Goal: Communication & Community: Answer question/provide support

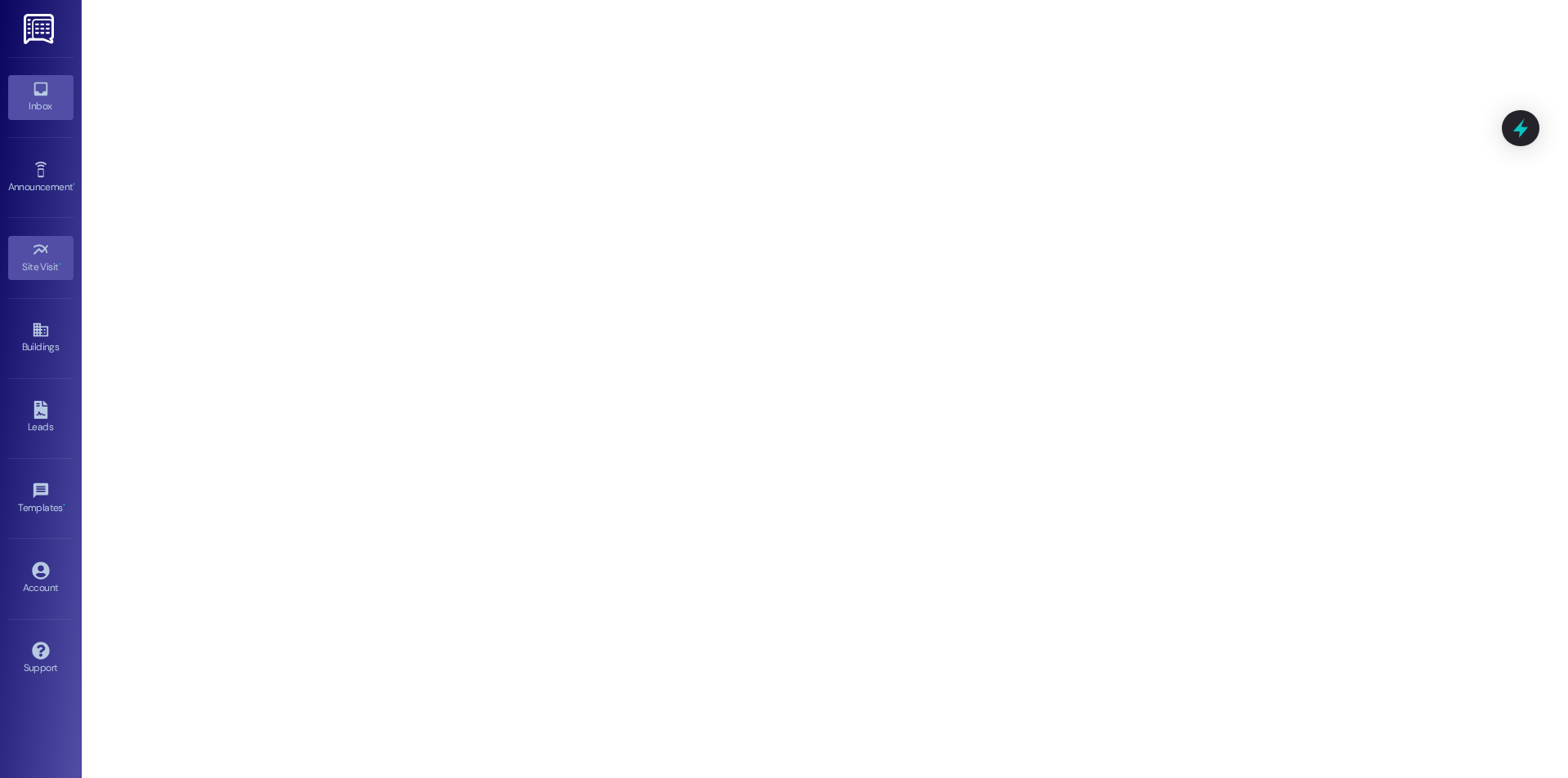
click at [44, 103] on div "Inbox" at bounding box center [41, 106] width 81 height 16
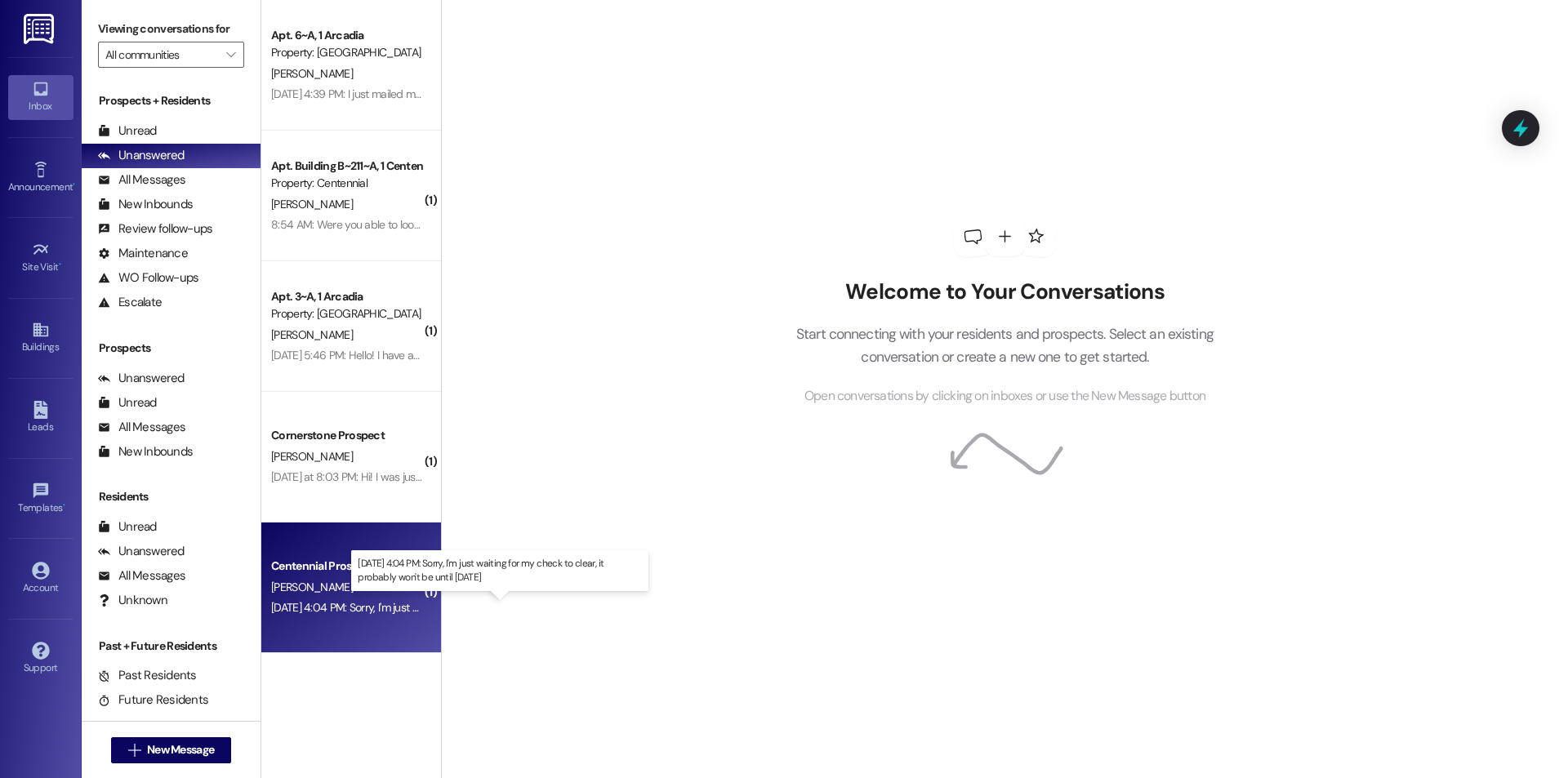
click at [336, 610] on div "[DATE] 4:04 PM: Sorry, I'm just waiting for my check to clear, it probably won'…" at bounding box center [486, 607] width 431 height 15
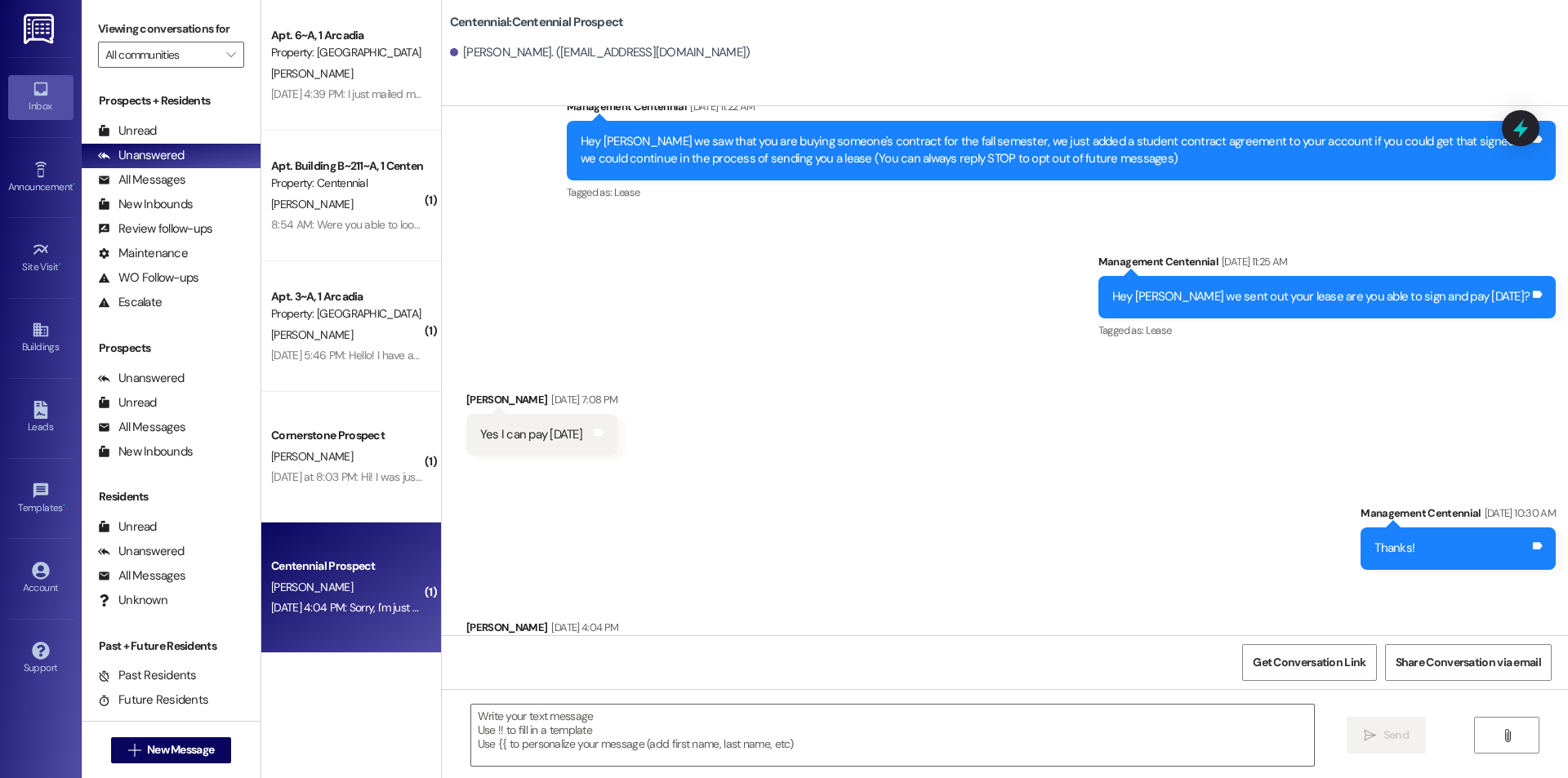
scroll to position [119, 0]
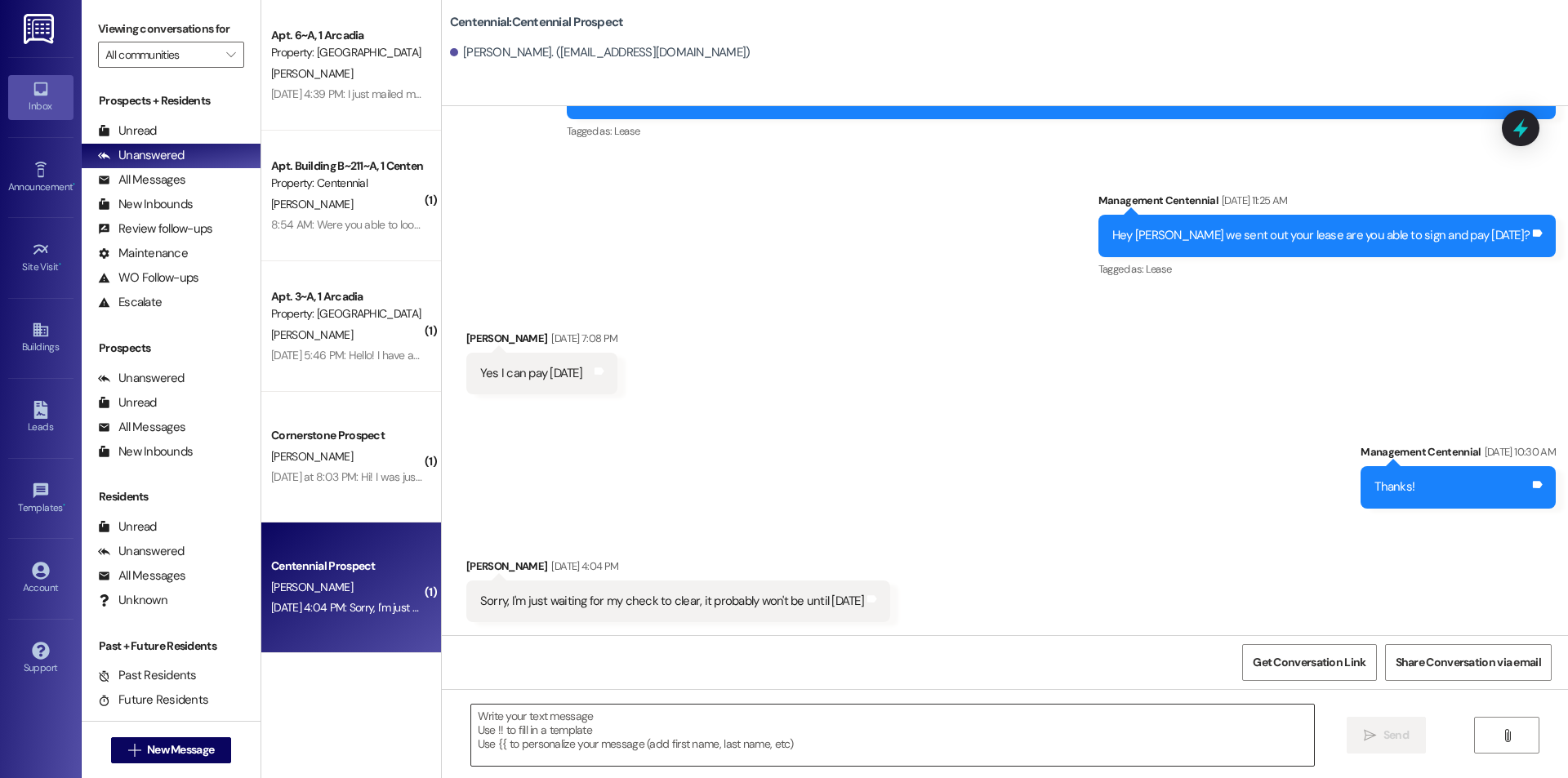
click at [676, 720] on textarea at bounding box center [892, 735] width 843 height 61
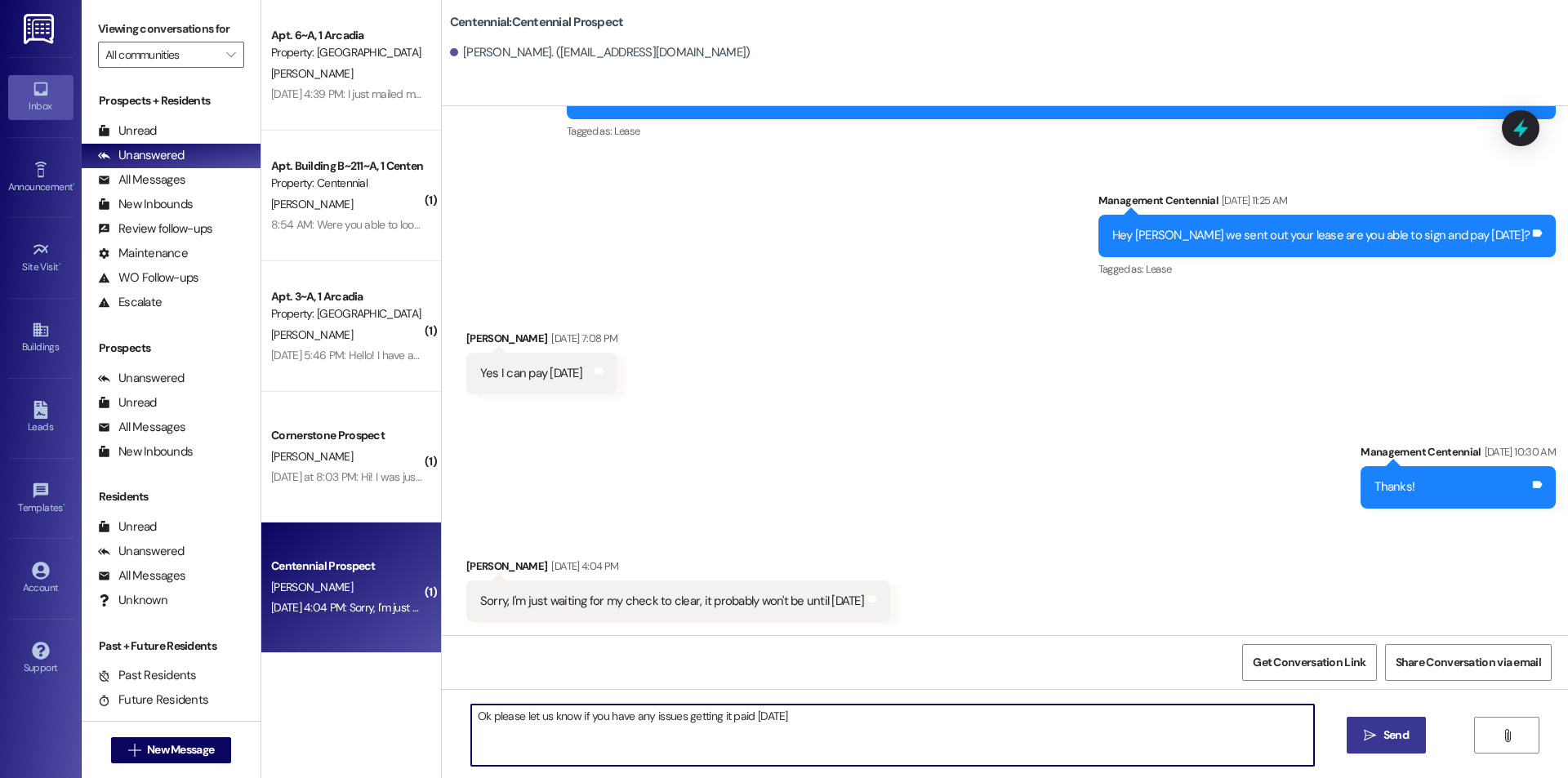
type textarea "Ok please let us know if you have any issues getting it paid [DATE]"
click at [1380, 743] on span "Send" at bounding box center [1396, 735] width 32 height 17
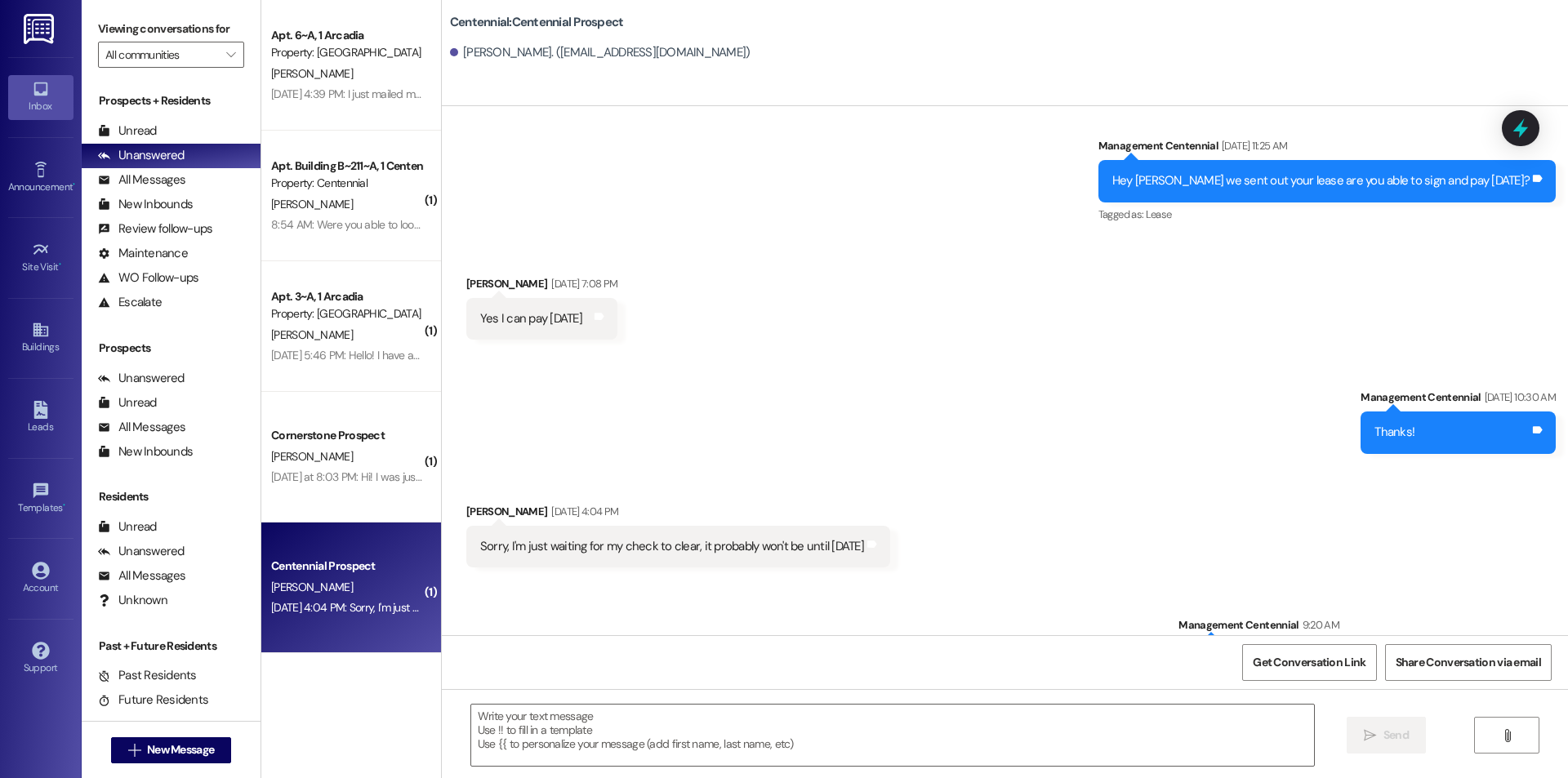
scroll to position [233, 0]
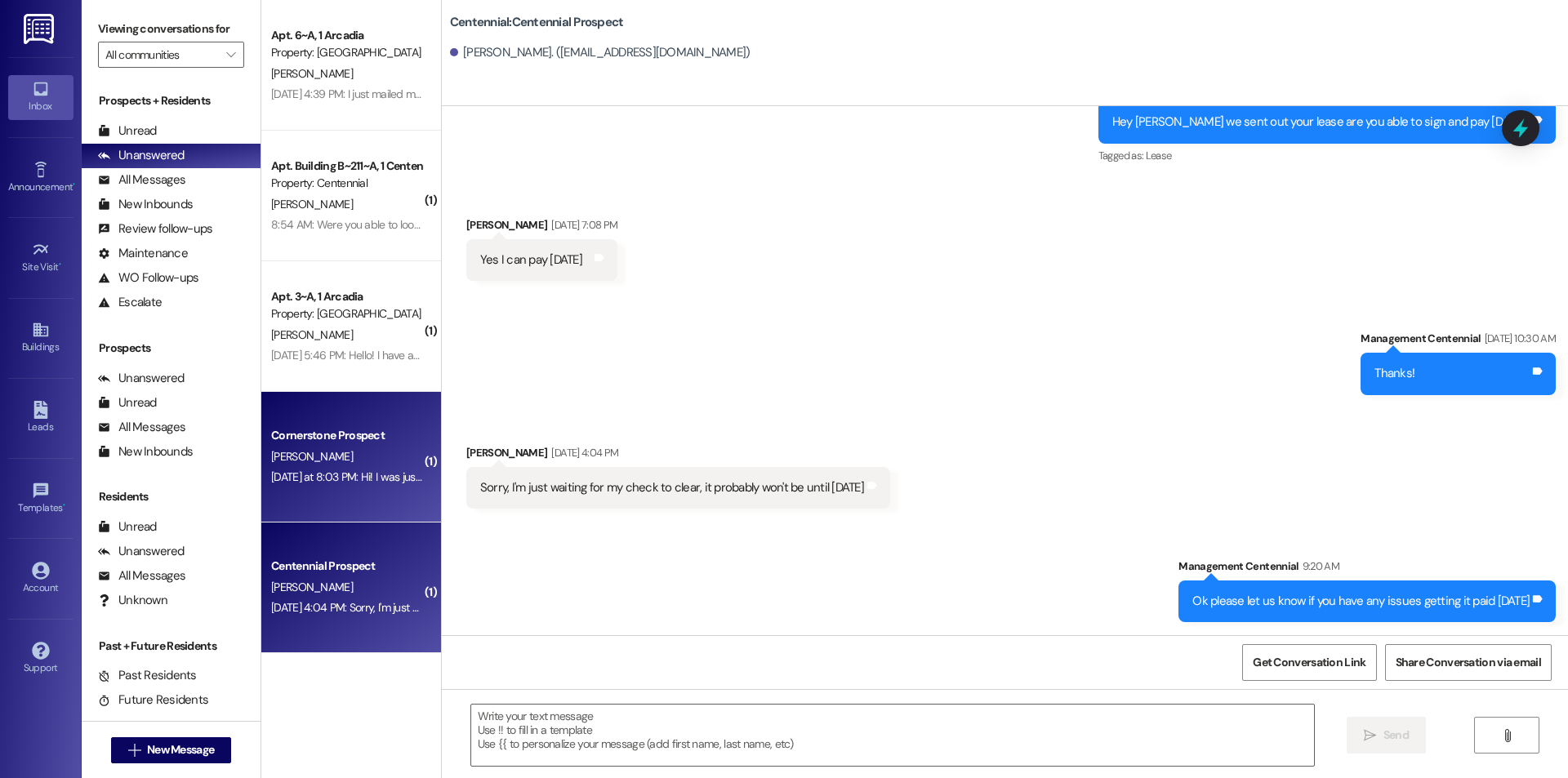
click at [382, 484] on div "[DATE] at 8:03 PM: Hi! I was just wondering if any parking spots are available?…" at bounding box center [507, 476] width 474 height 15
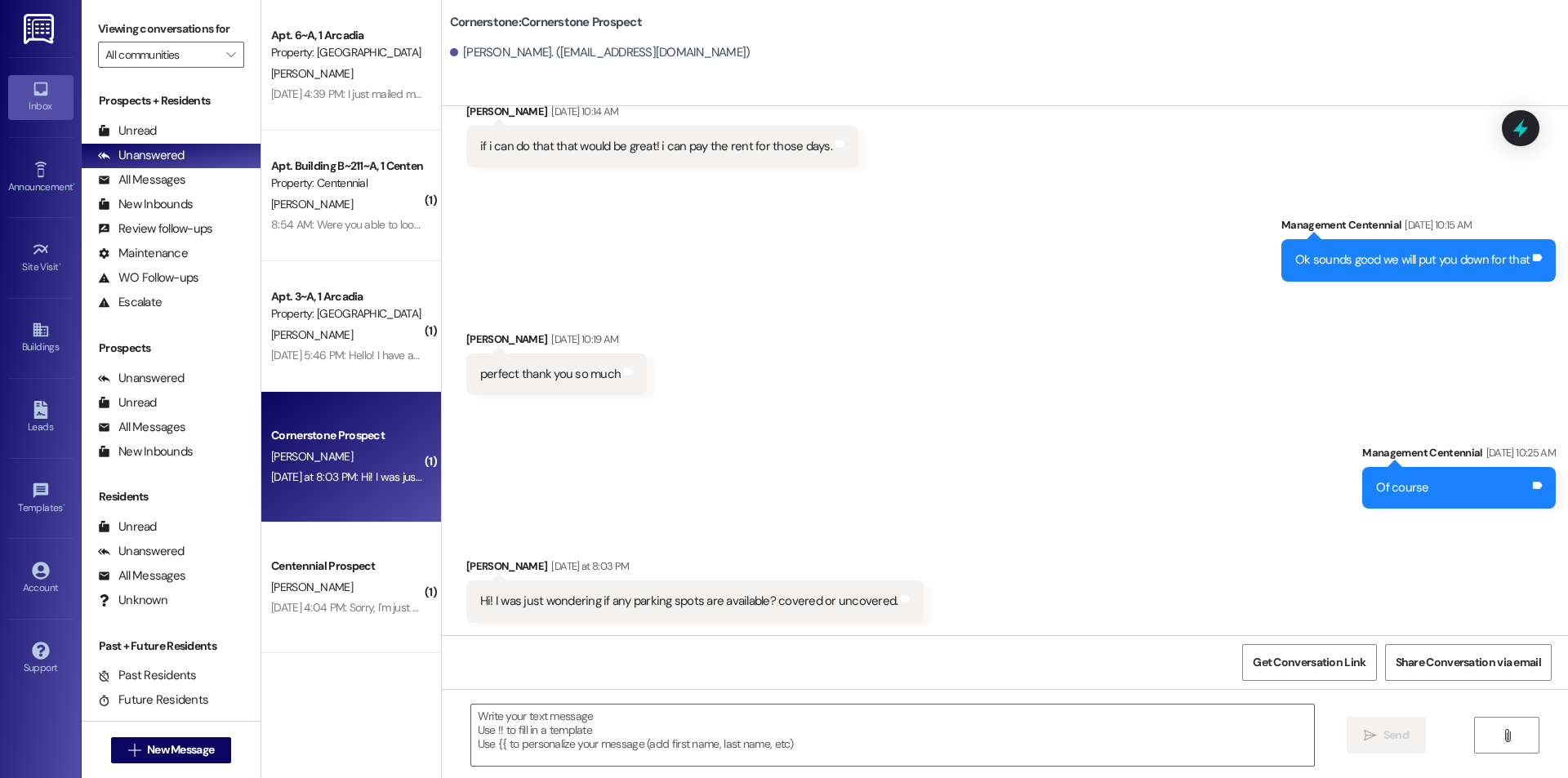
scroll to position [2694, 0]
click at [698, 701] on div " Send " at bounding box center [1005, 750] width 1126 height 122
click at [699, 709] on textarea at bounding box center [892, 735] width 843 height 61
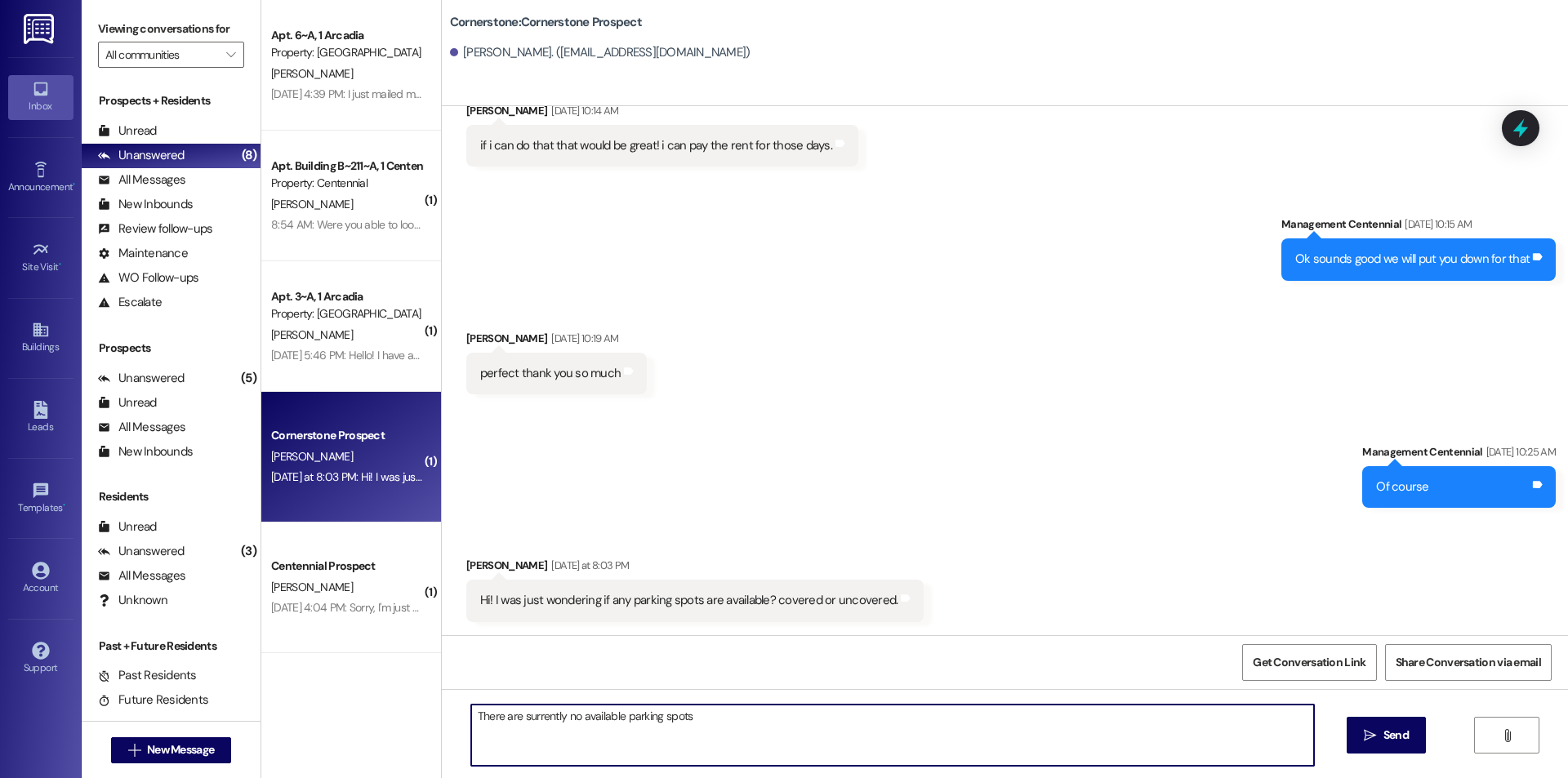
click at [514, 719] on textarea "There are surrently no available parking spots" at bounding box center [892, 735] width 843 height 61
type textarea "There are currently no available parking spots"
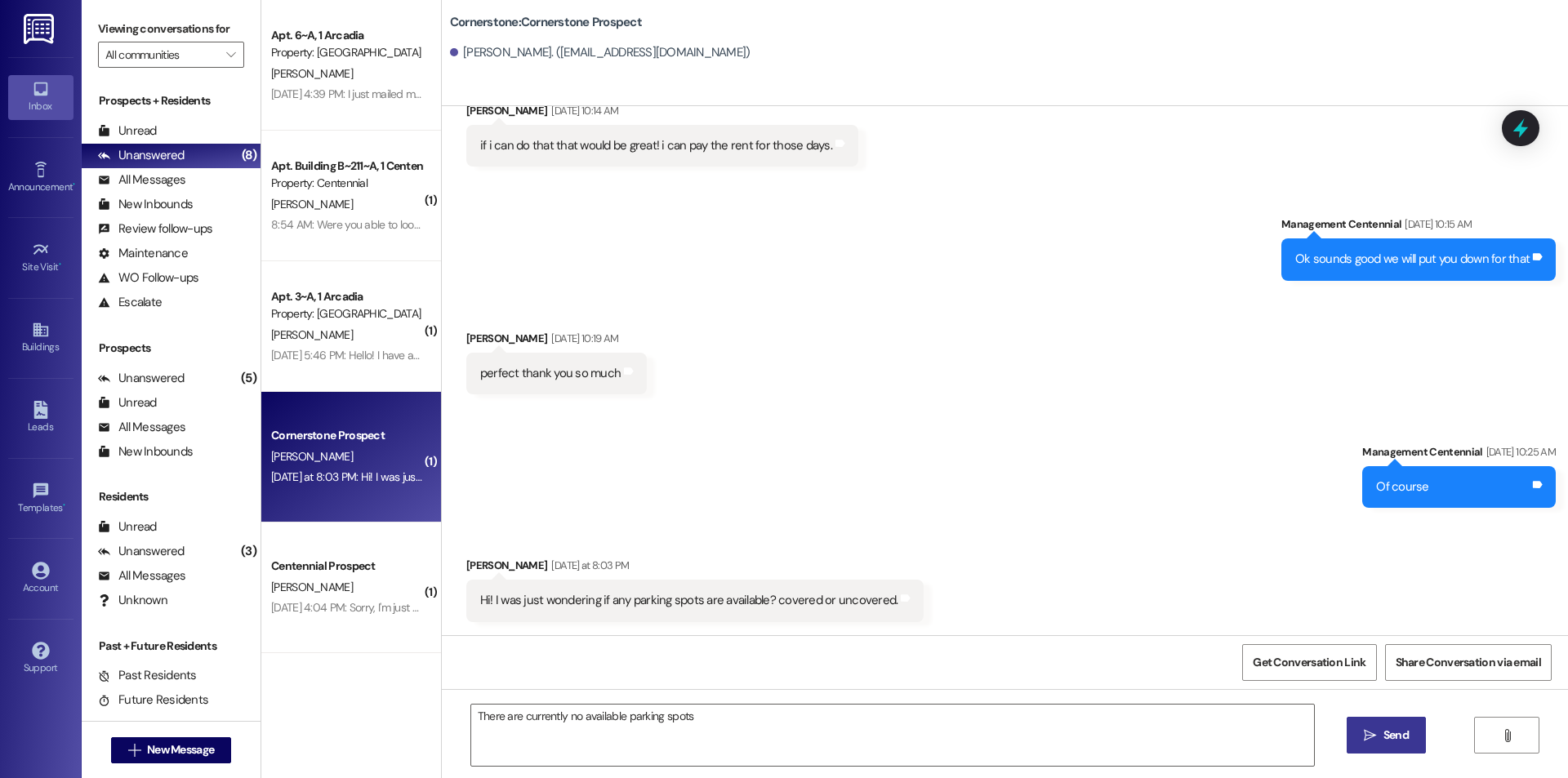
click at [1367, 729] on icon "" at bounding box center [1370, 736] width 12 height 13
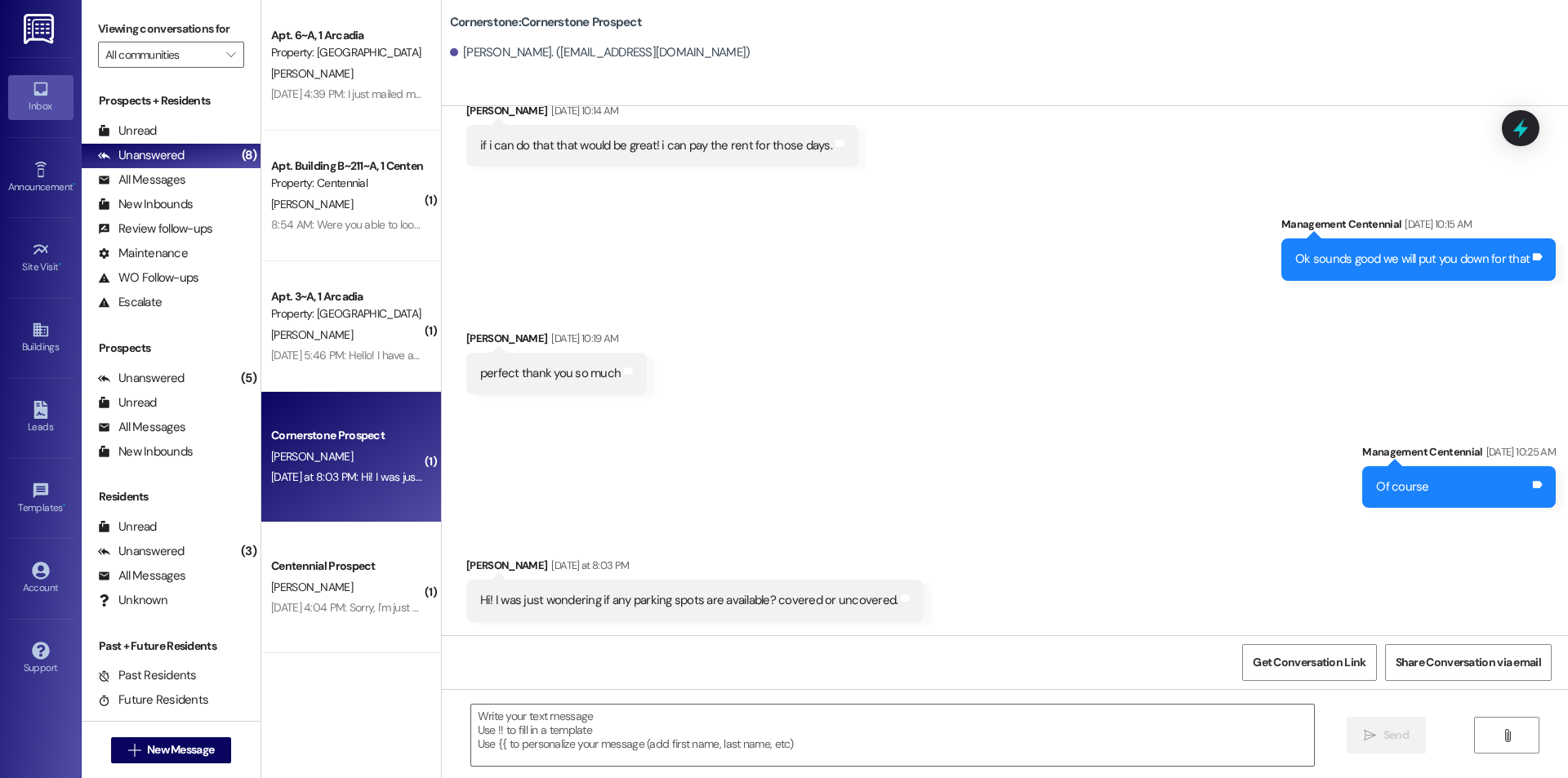
scroll to position [2693, 0]
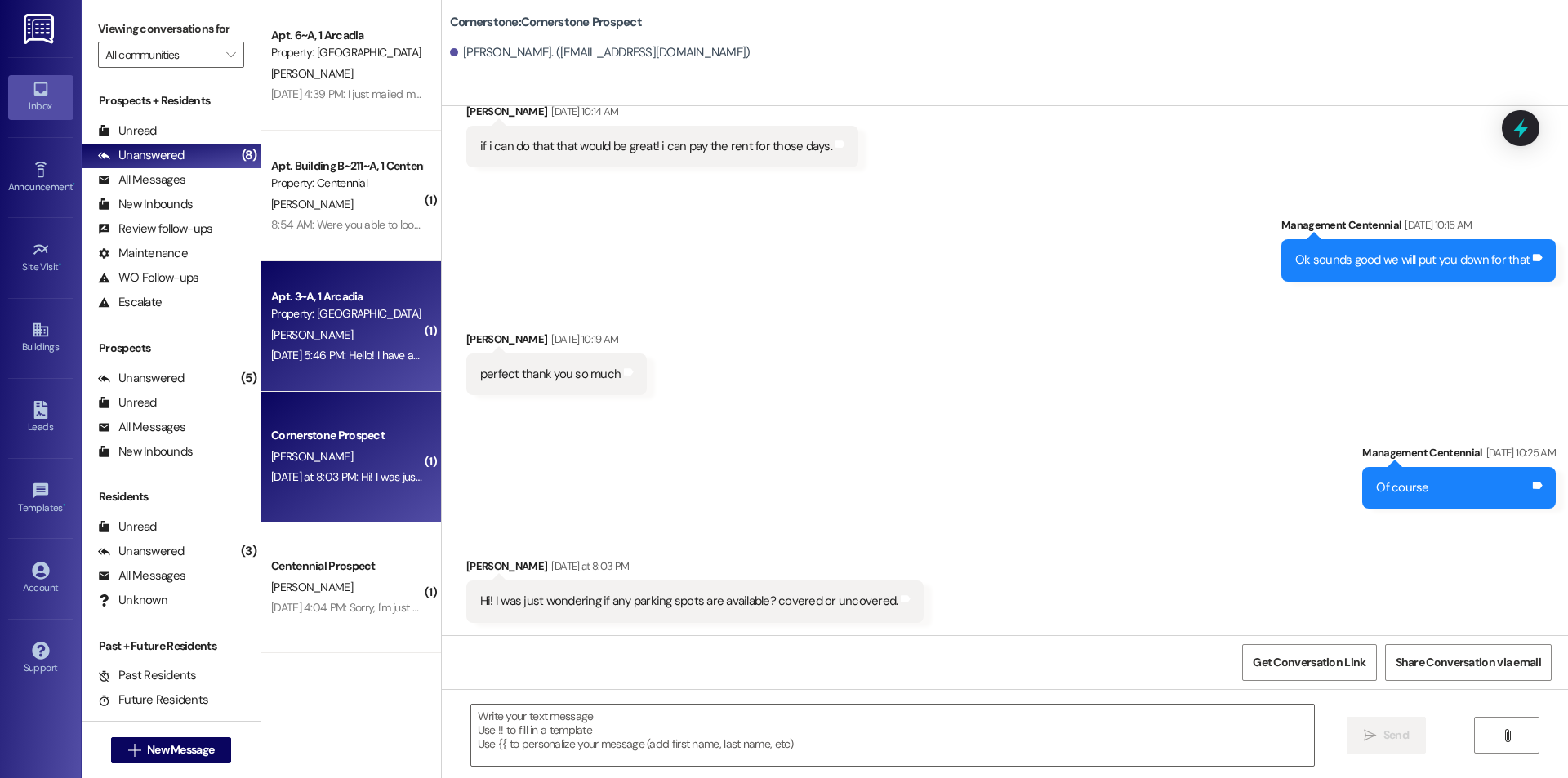
click at [341, 389] on div "Apt. 3~A, 1 Arcadia Property: [GEOGRAPHIC_DATA] [PERSON_NAME] [DATE] 5:46 PM: H…" at bounding box center [351, 327] width 180 height 131
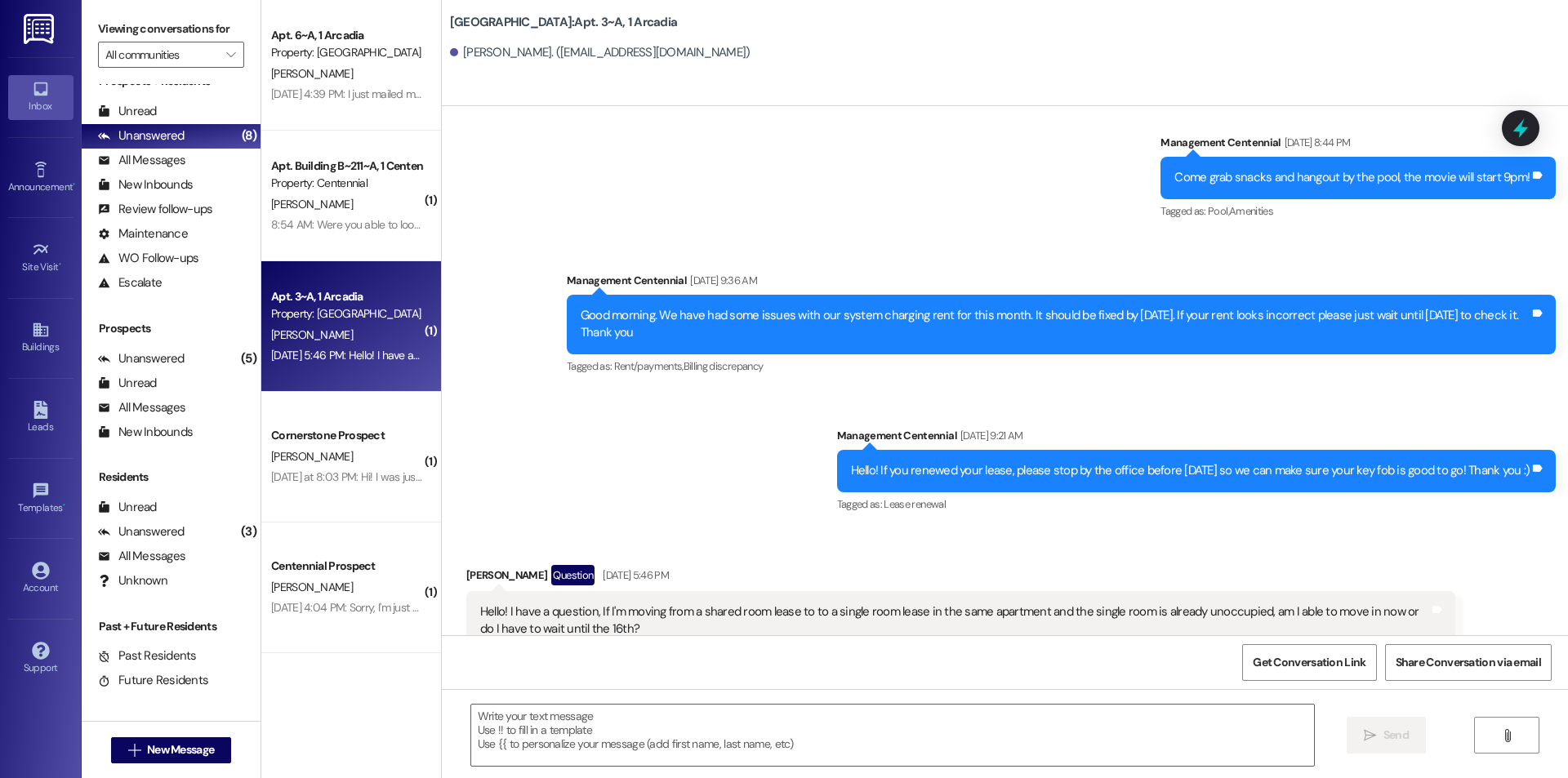
scroll to position [30, 0]
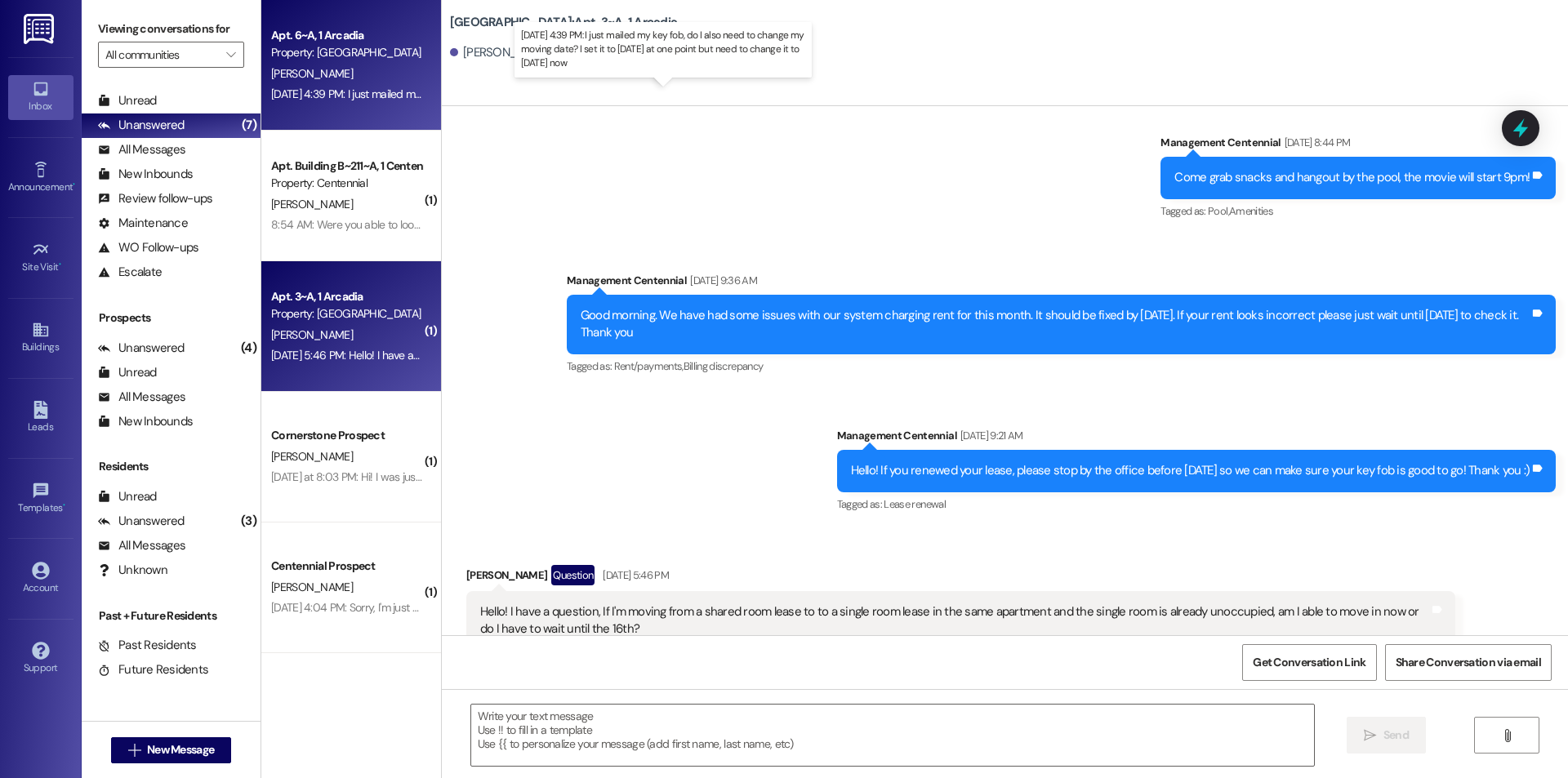
click at [277, 89] on div "[DATE] 4:39 PM: I just mailed my key fob, do I also need to change my moving da…" at bounding box center [622, 94] width 701 height 15
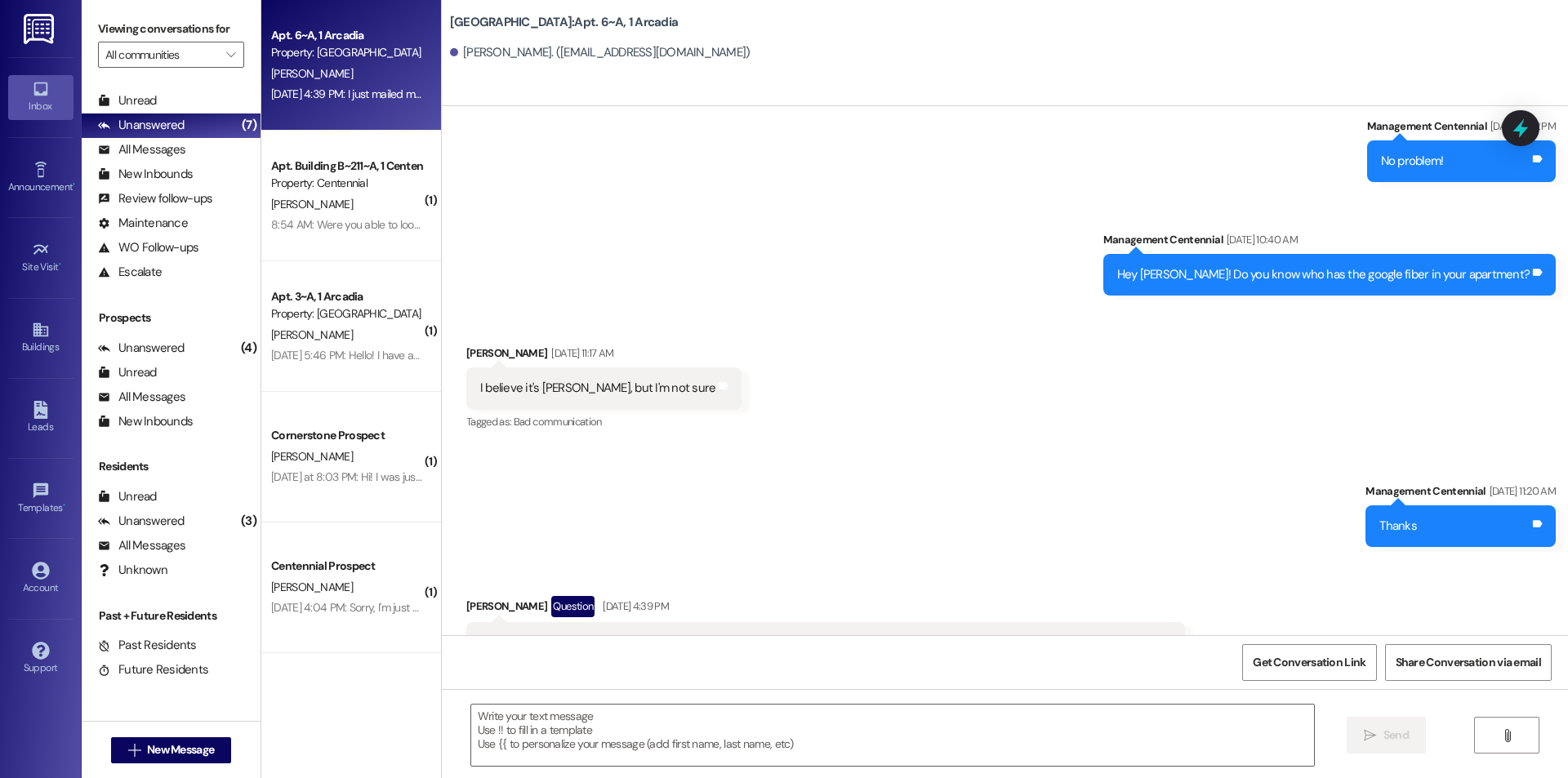
scroll to position [19608, 0]
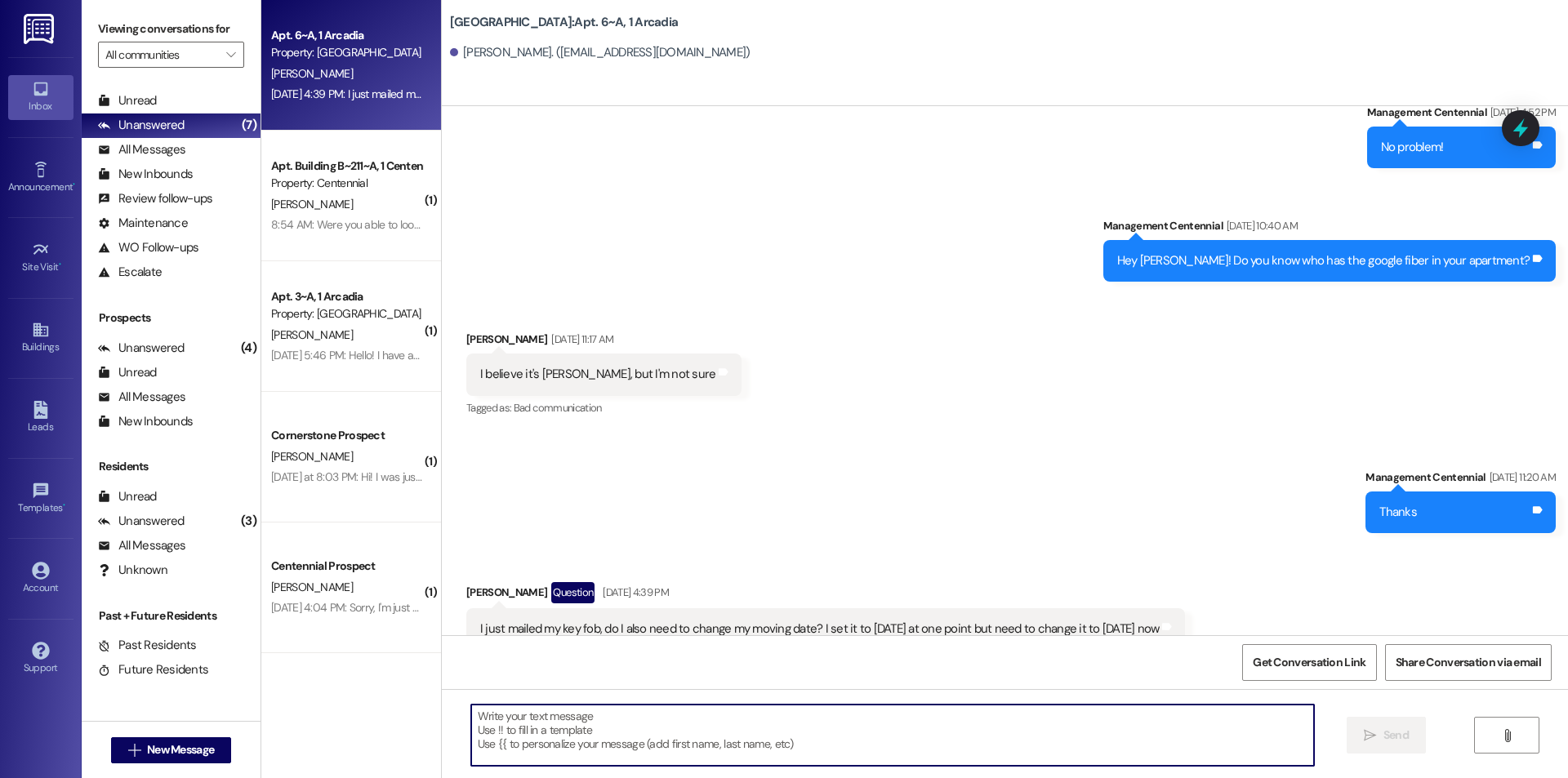
click at [776, 712] on textarea at bounding box center [892, 735] width 843 height 61
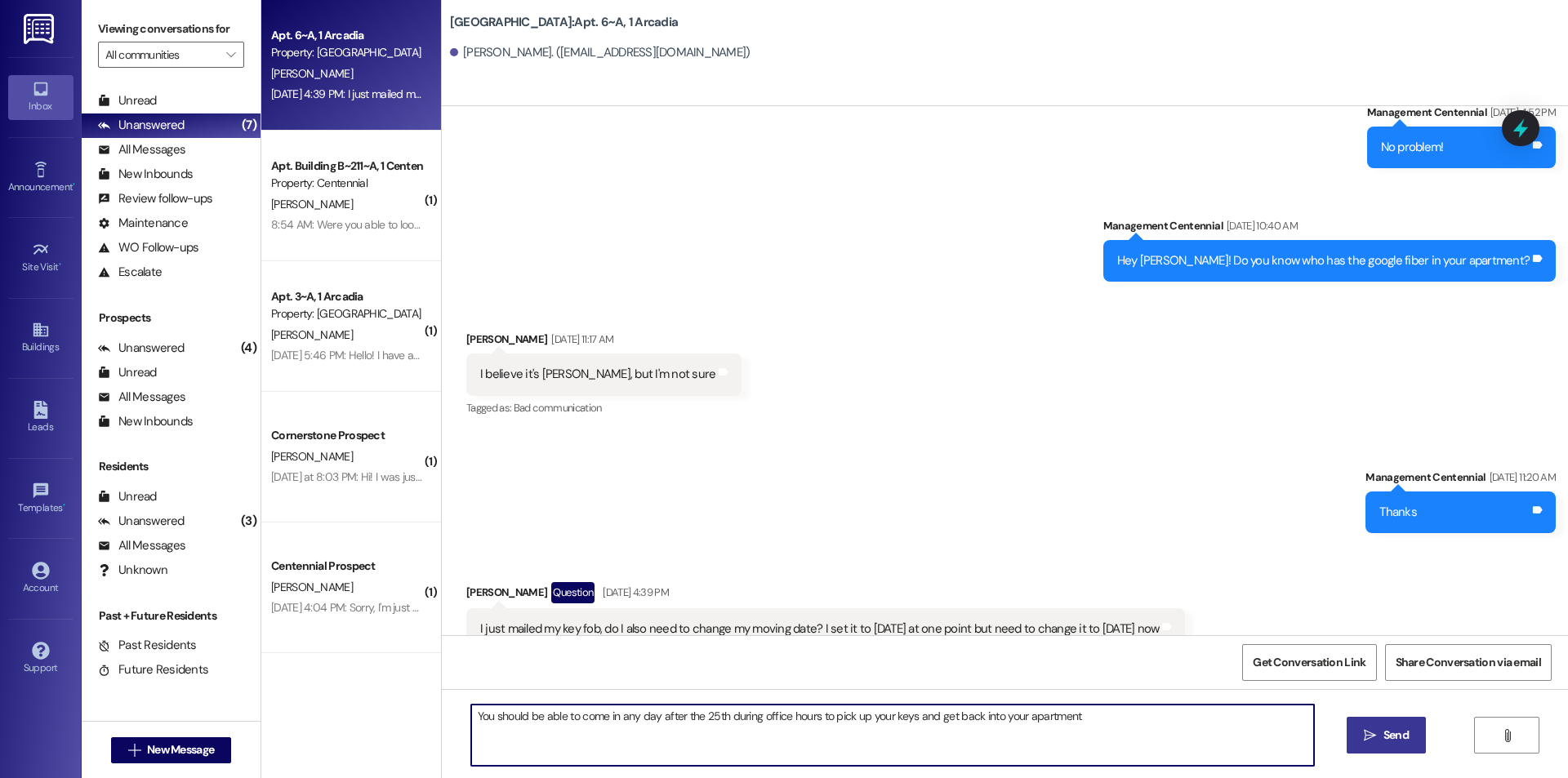
type textarea "You should be able to come in any day after the 25th during office hours to pic…"
drag, startPoint x: 1380, startPoint y: 719, endPoint x: 1360, endPoint y: 698, distance: 29.0
click at [1379, 719] on button " Send" at bounding box center [1386, 736] width 79 height 37
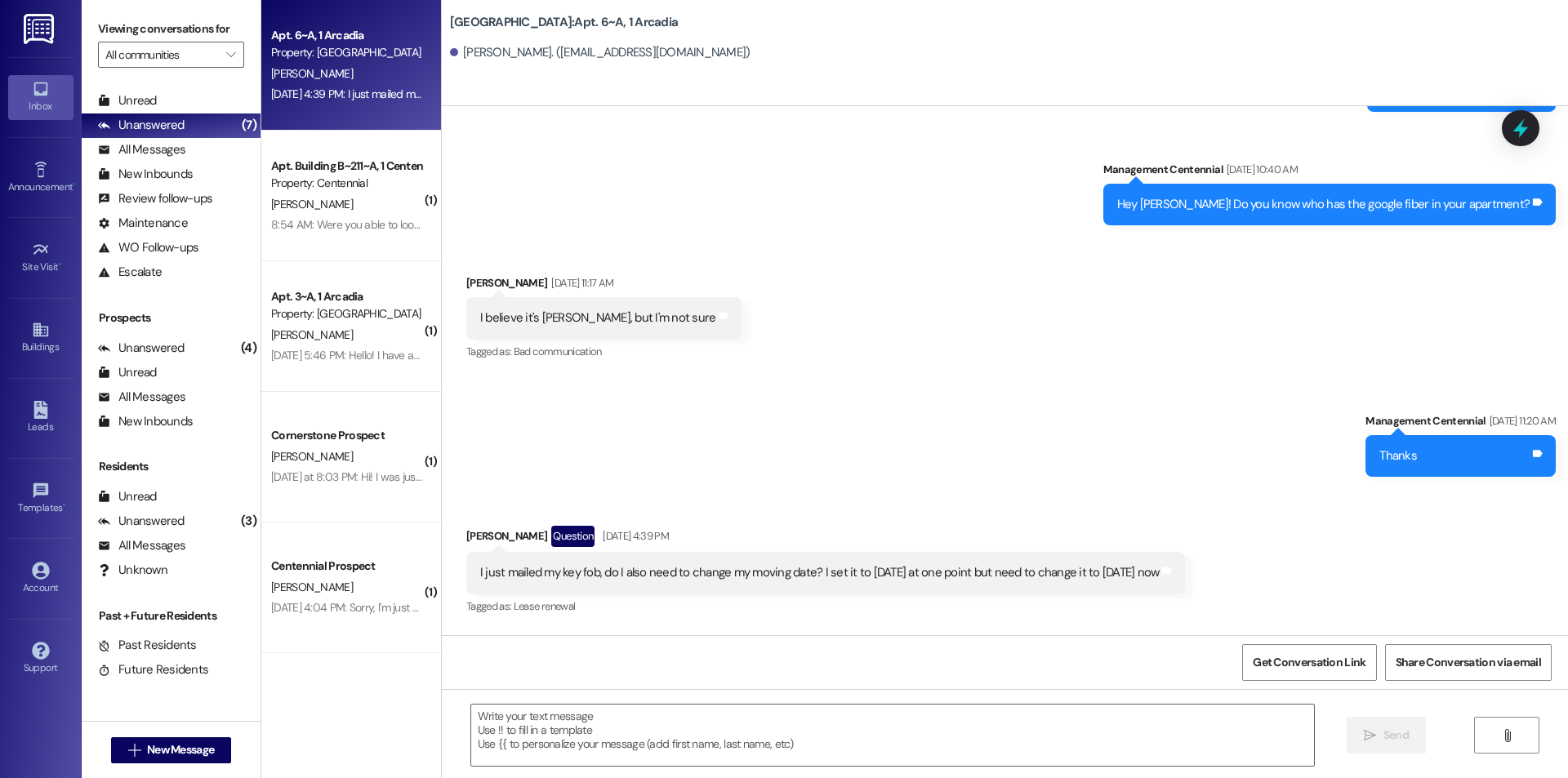
scroll to position [19721, 0]
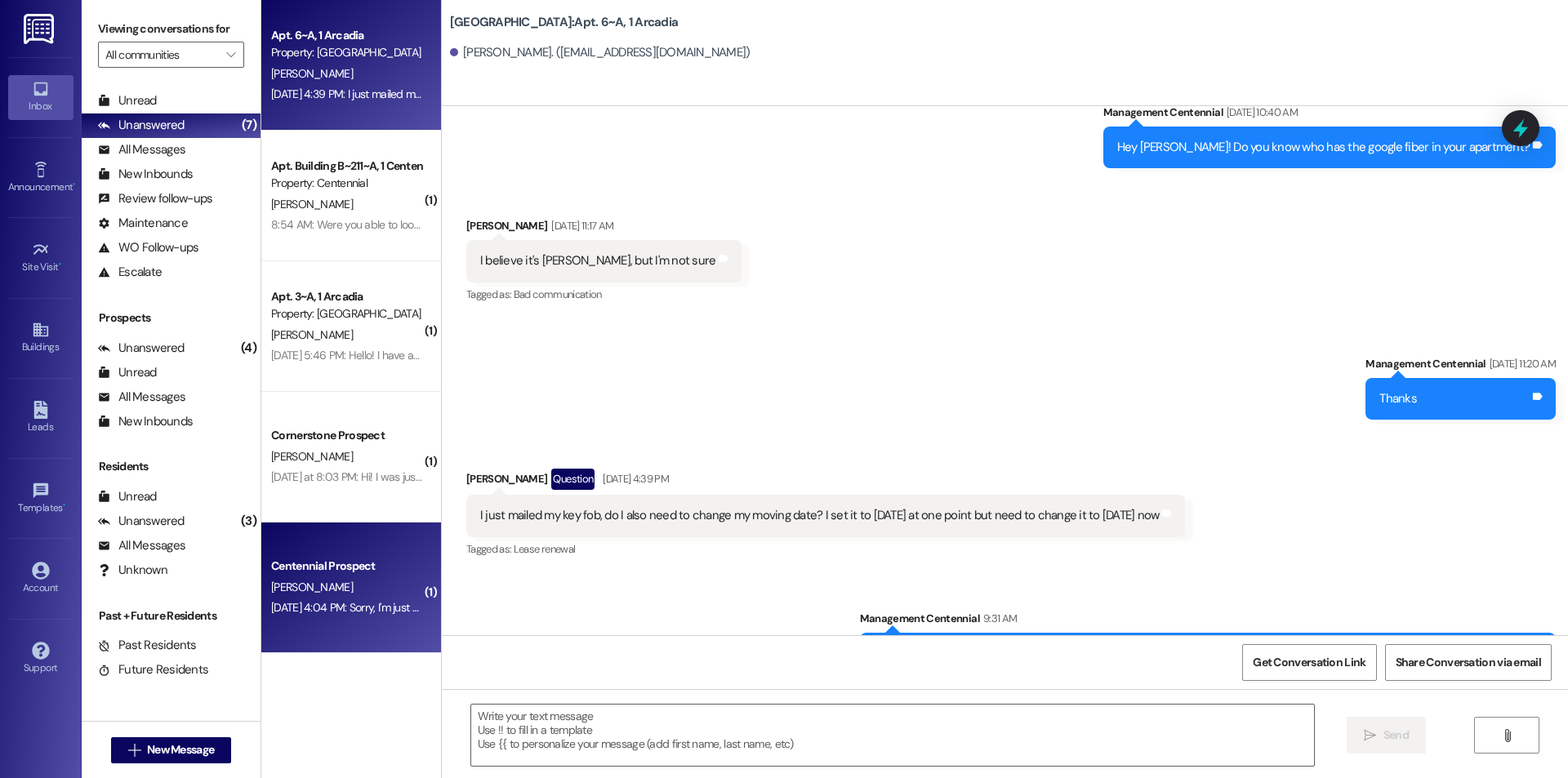
click at [285, 567] on div "Centennial Prospect" at bounding box center [346, 566] width 151 height 17
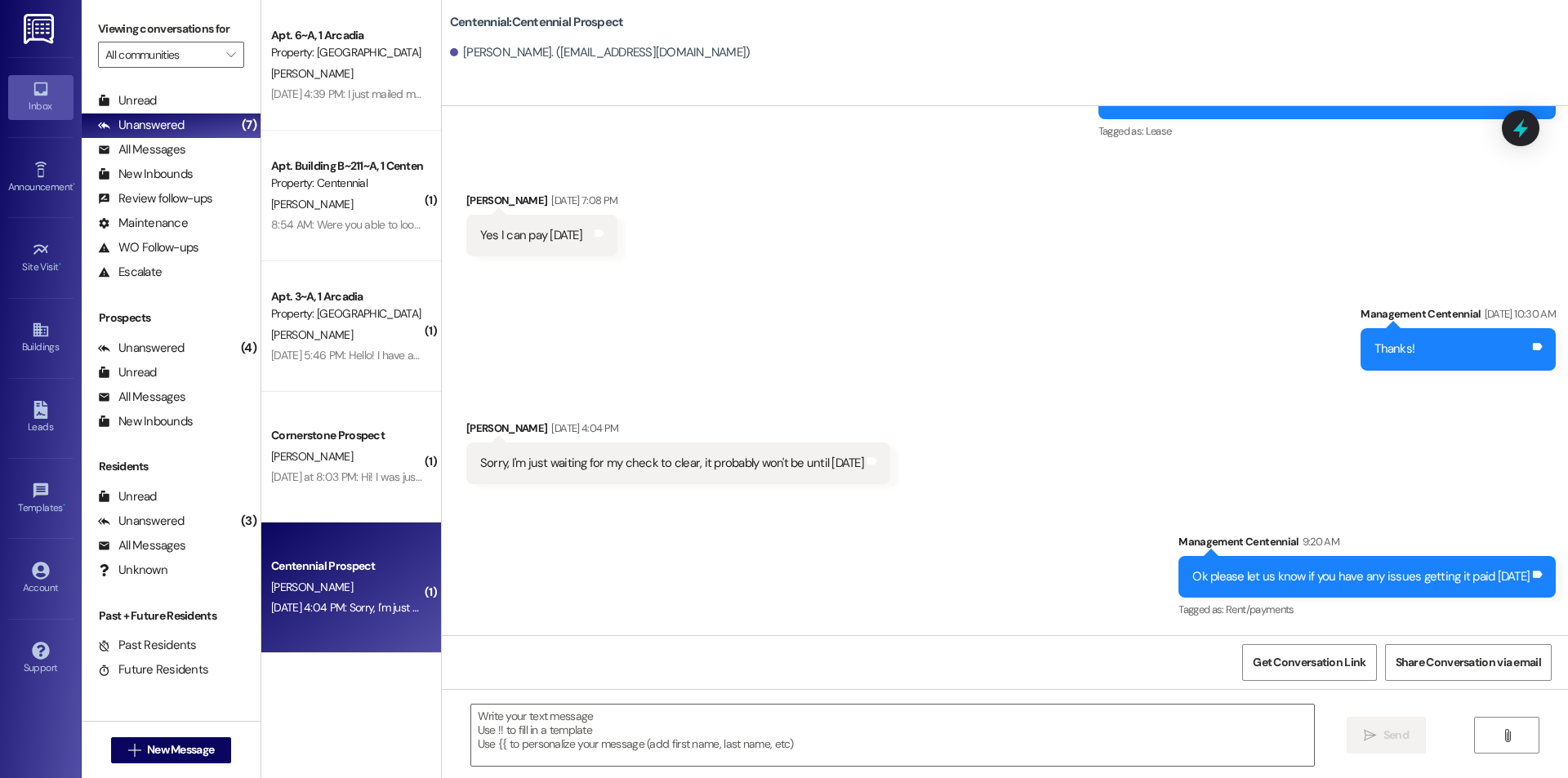
scroll to position [258, 0]
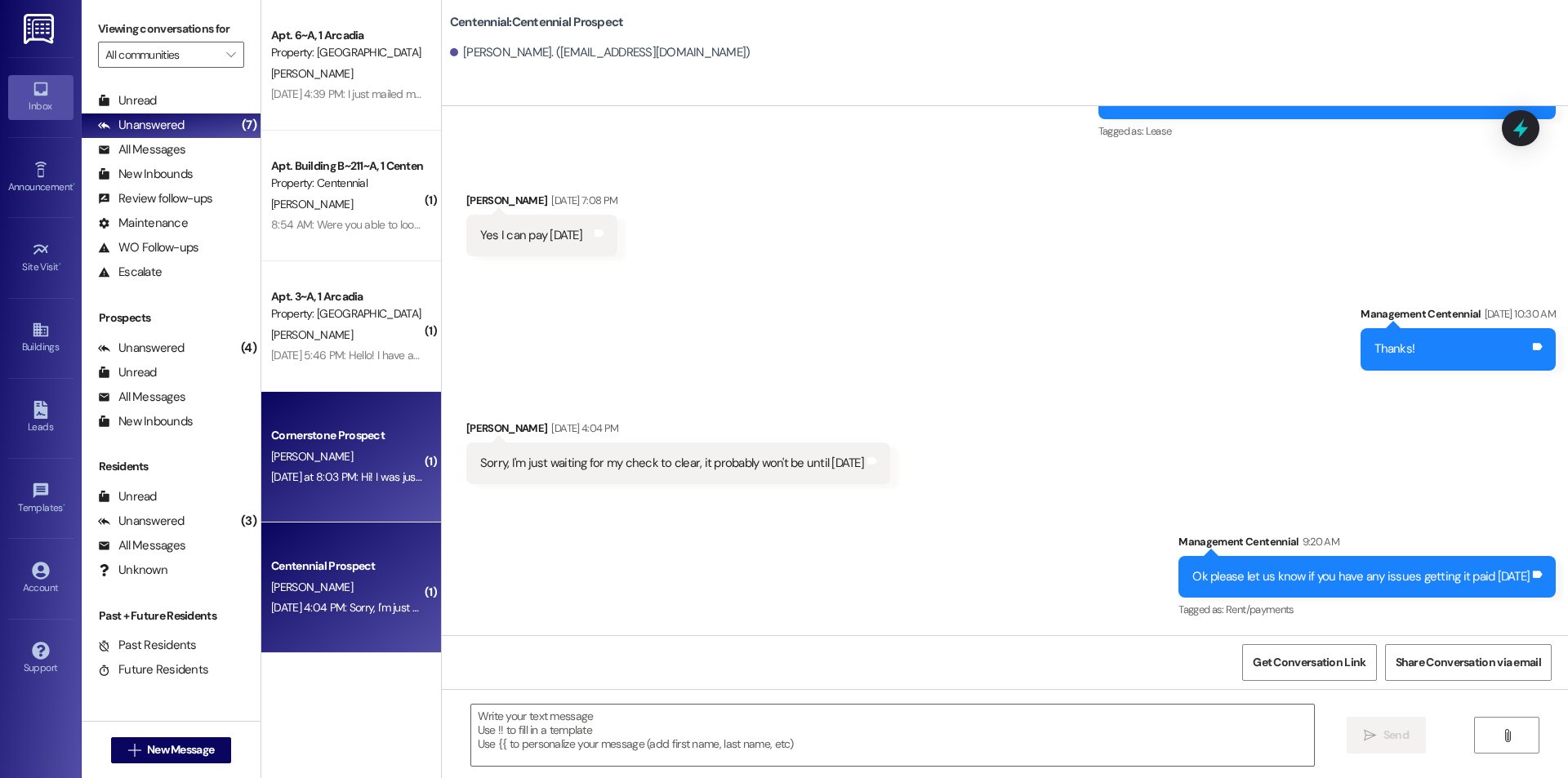
click at [403, 450] on div "[PERSON_NAME]" at bounding box center [346, 456] width 154 height 20
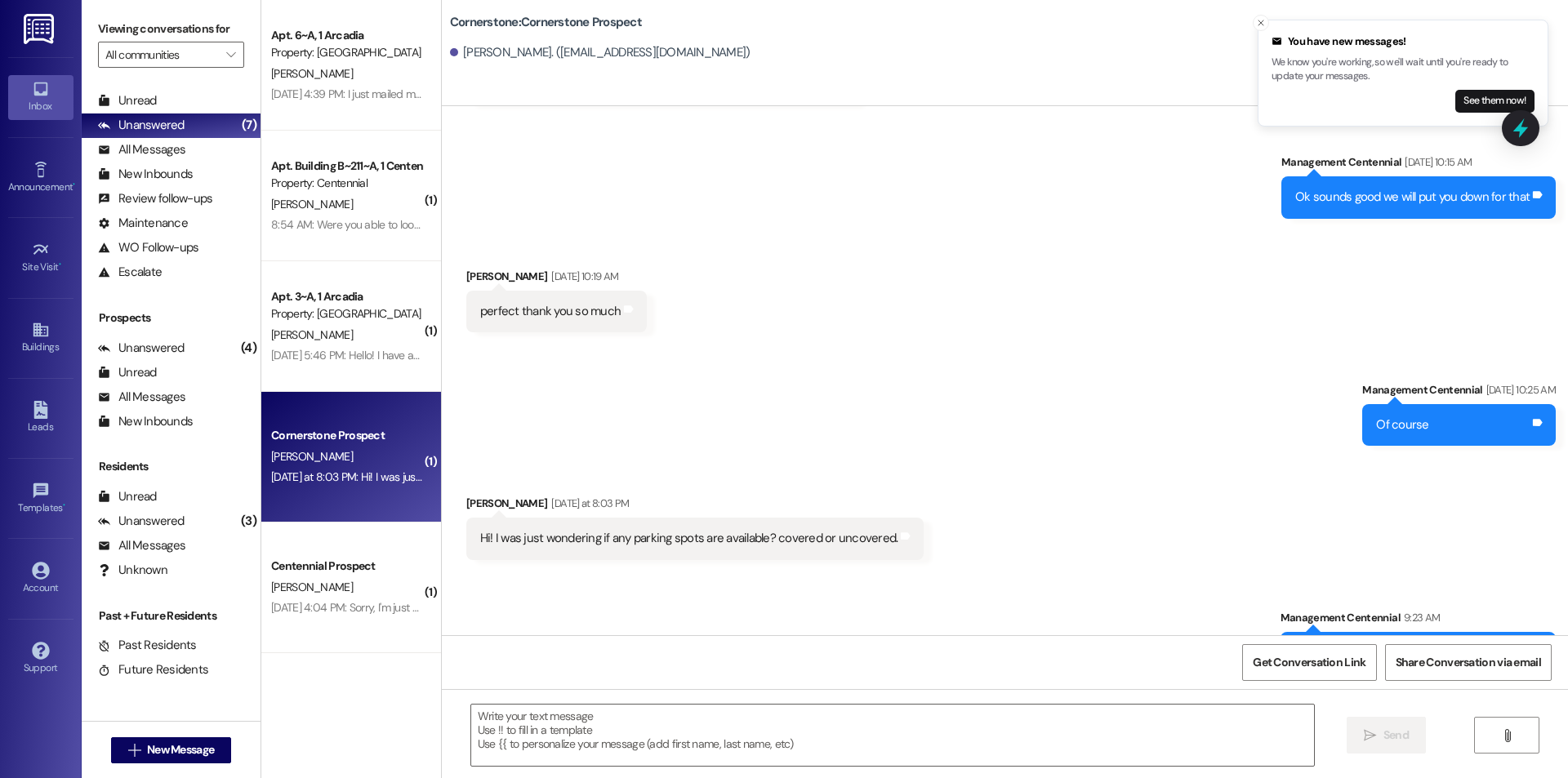
scroll to position [2832, 0]
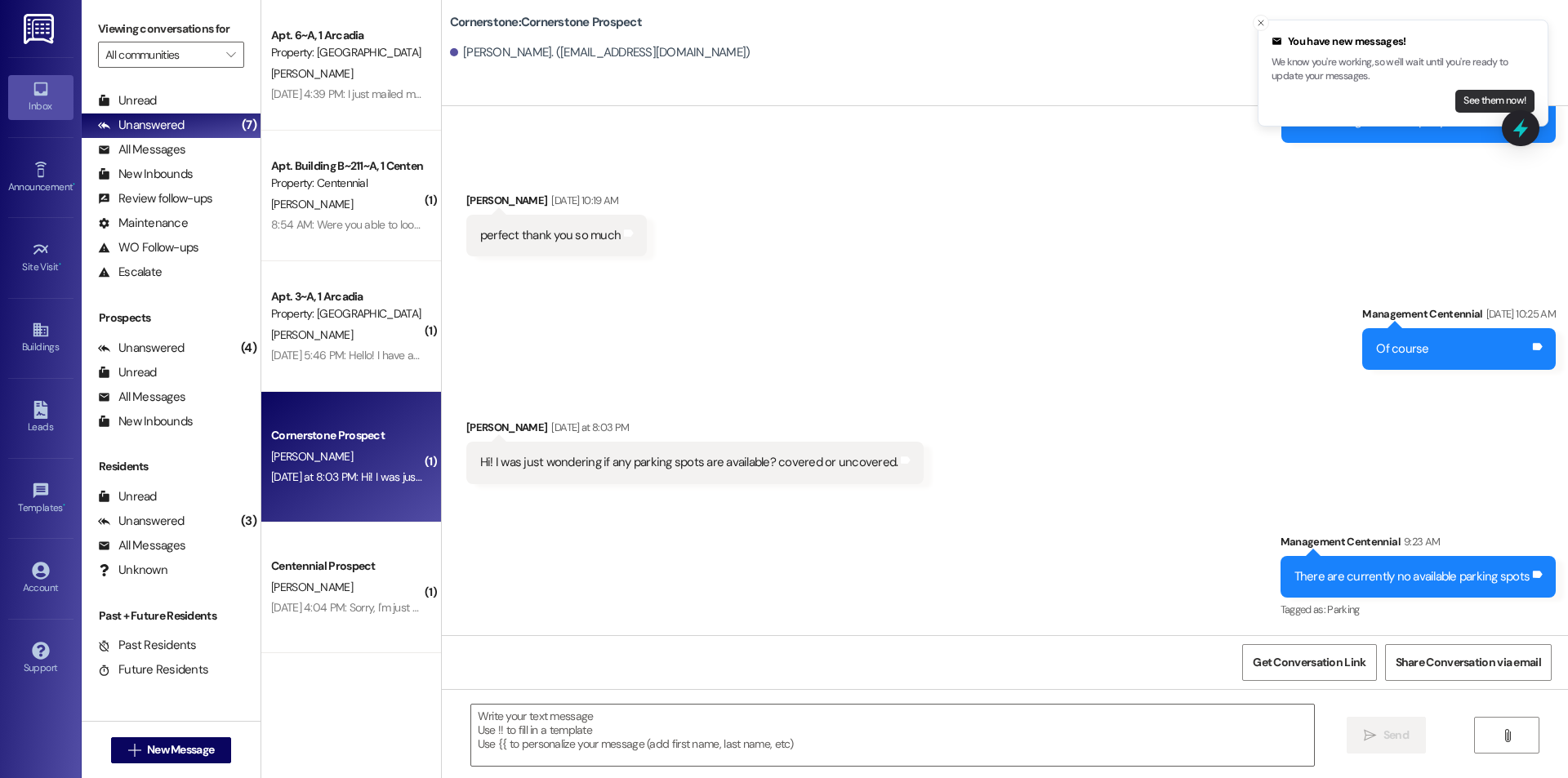
click at [1501, 100] on button "See them now!" at bounding box center [1494, 101] width 79 height 23
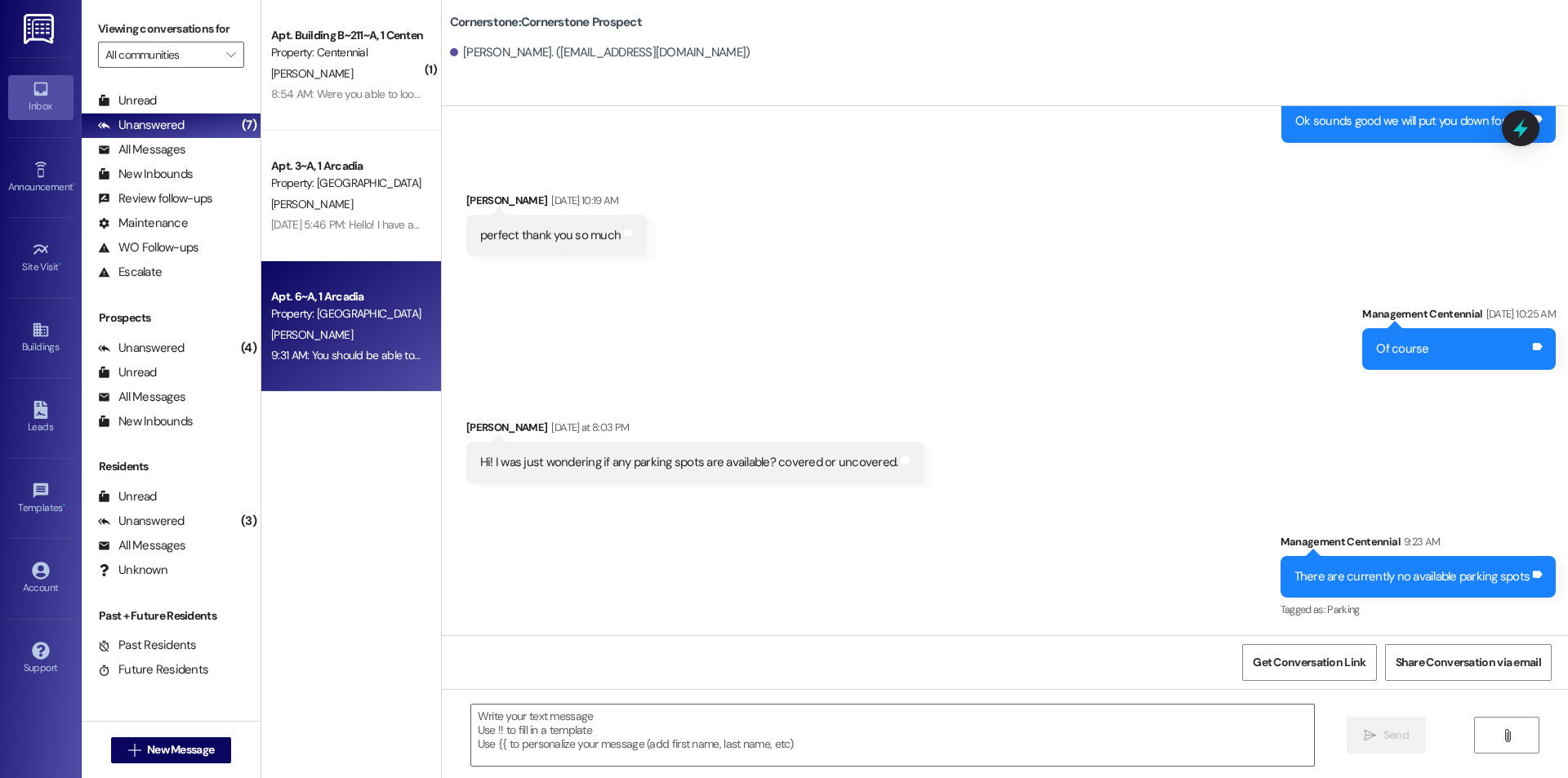
click at [282, 336] on span "[PERSON_NAME]" at bounding box center [312, 335] width 81 height 15
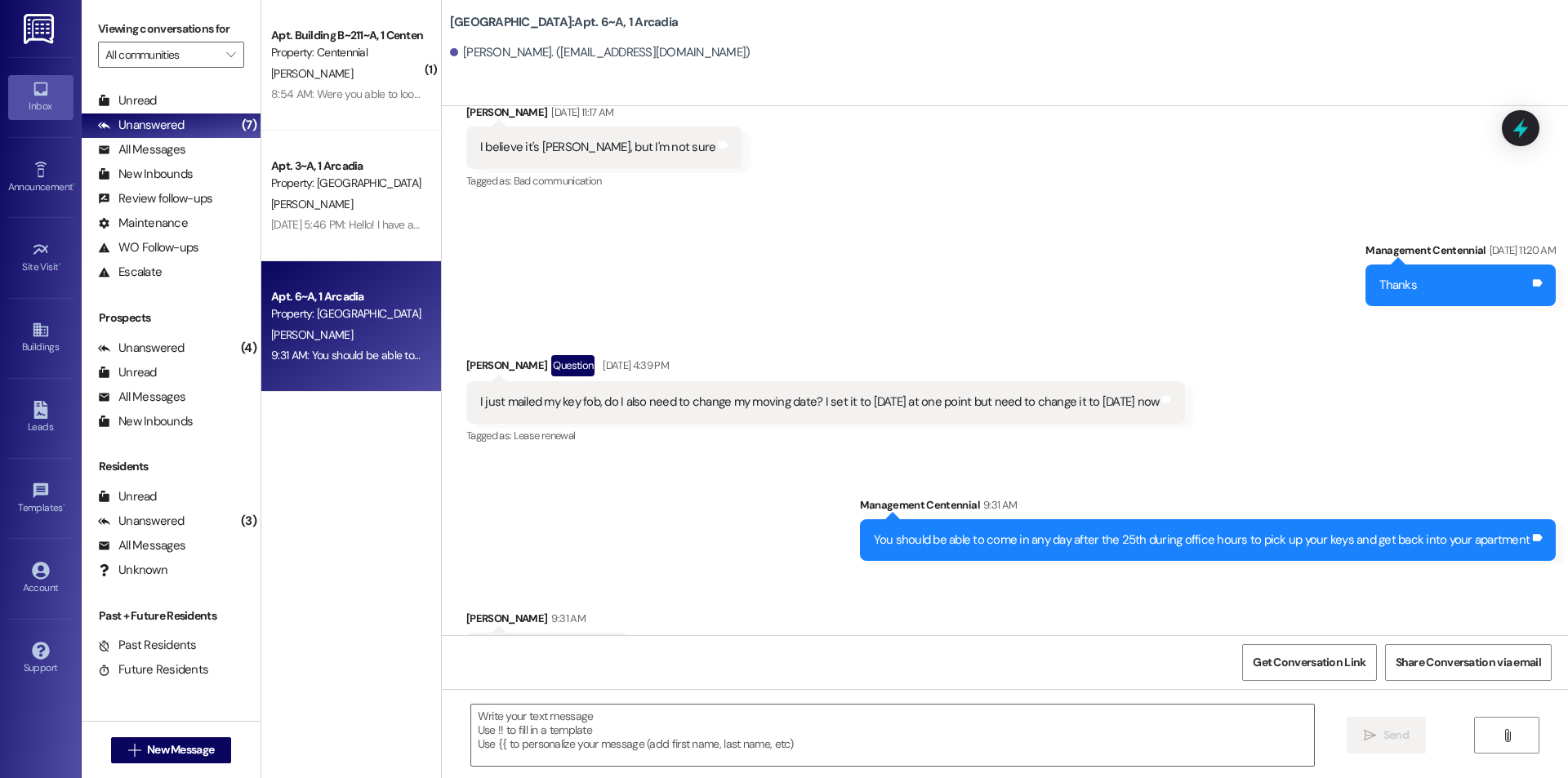
scroll to position [19835, 0]
click at [732, 773] on div " Send " at bounding box center [1005, 750] width 1126 height 122
click at [724, 740] on textarea at bounding box center [892, 735] width 843 height 61
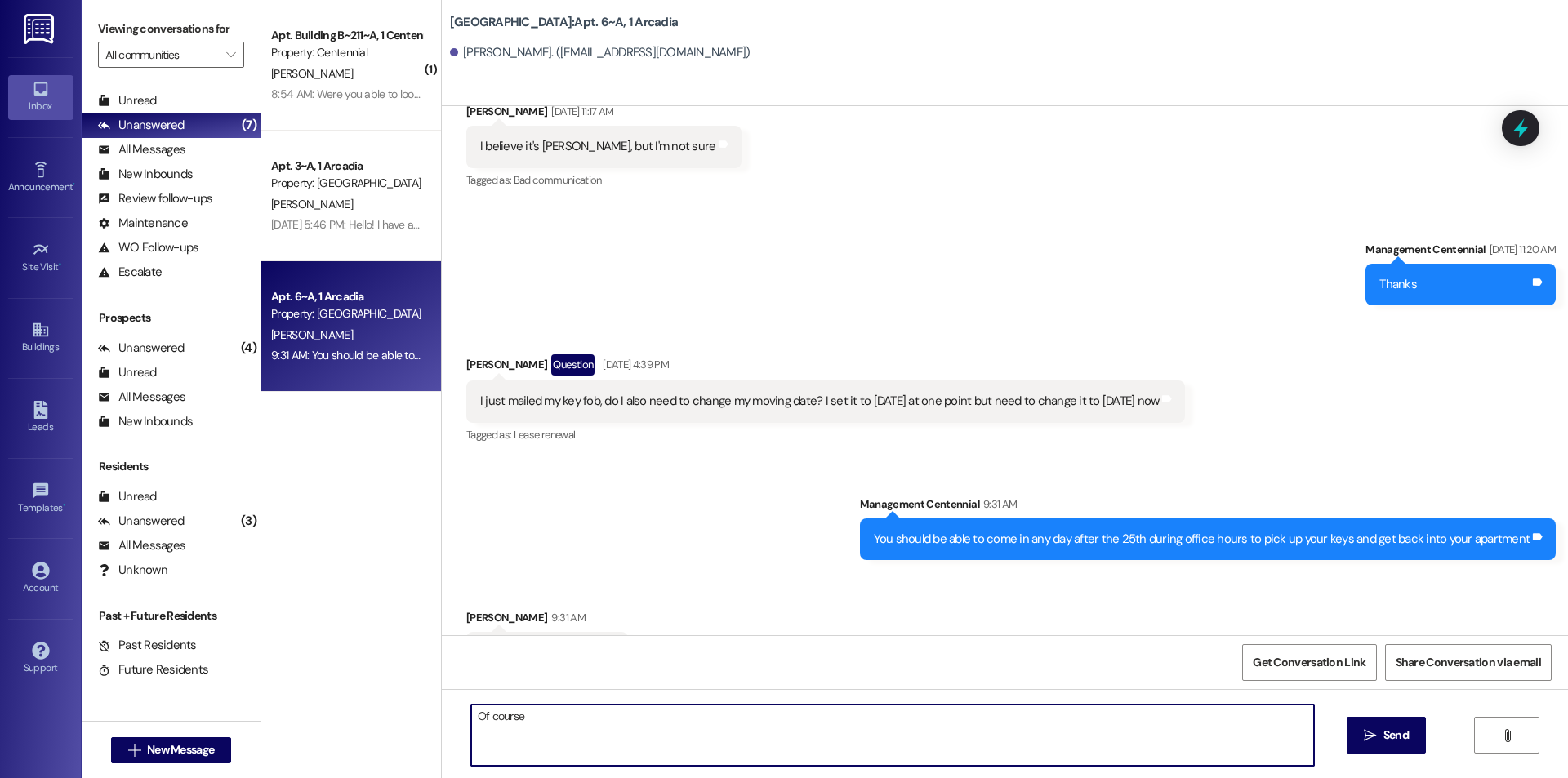
type textarea "Of course!"
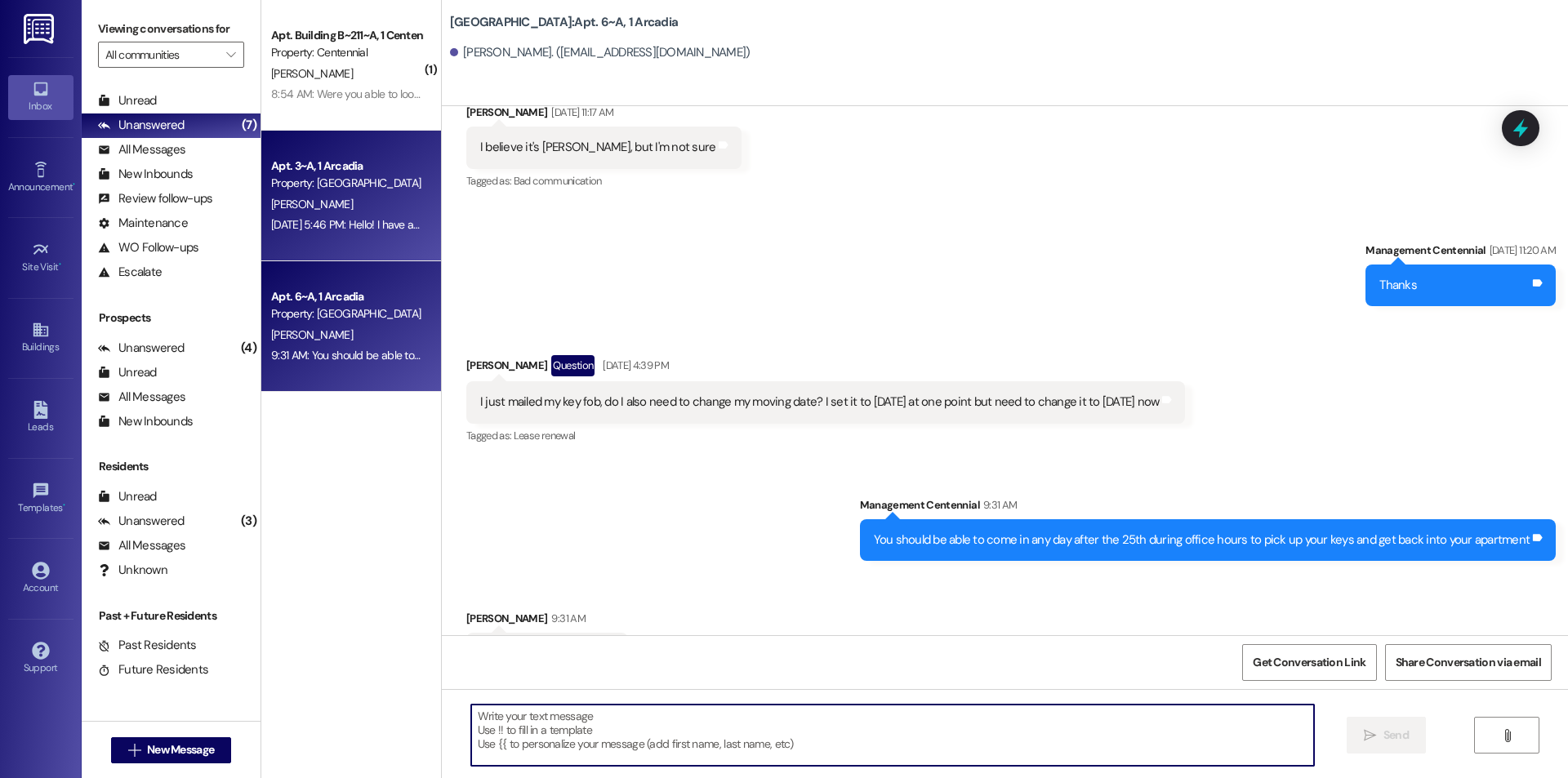
click at [359, 199] on div "[PERSON_NAME]" at bounding box center [346, 204] width 154 height 20
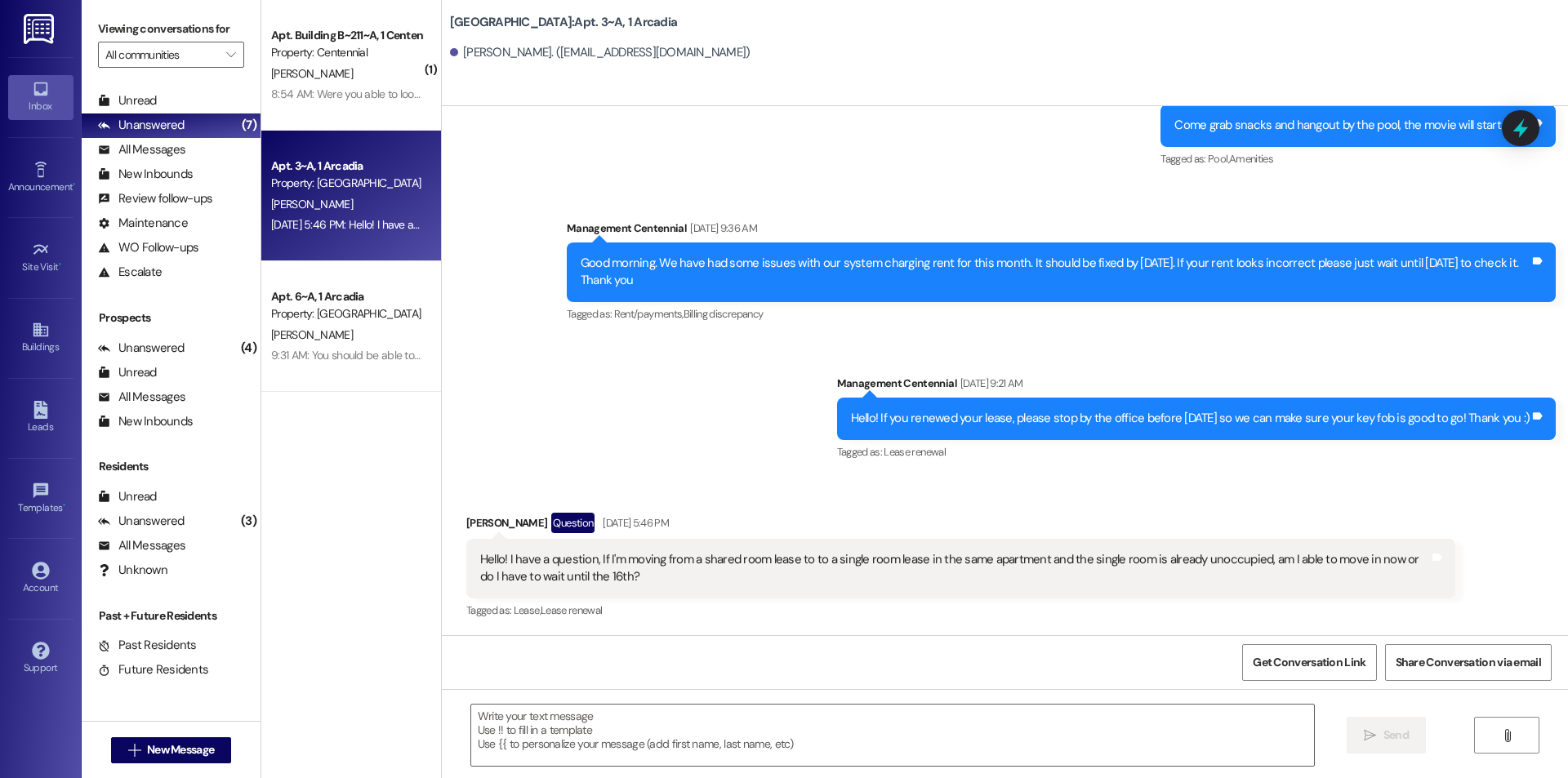
scroll to position [15566, 0]
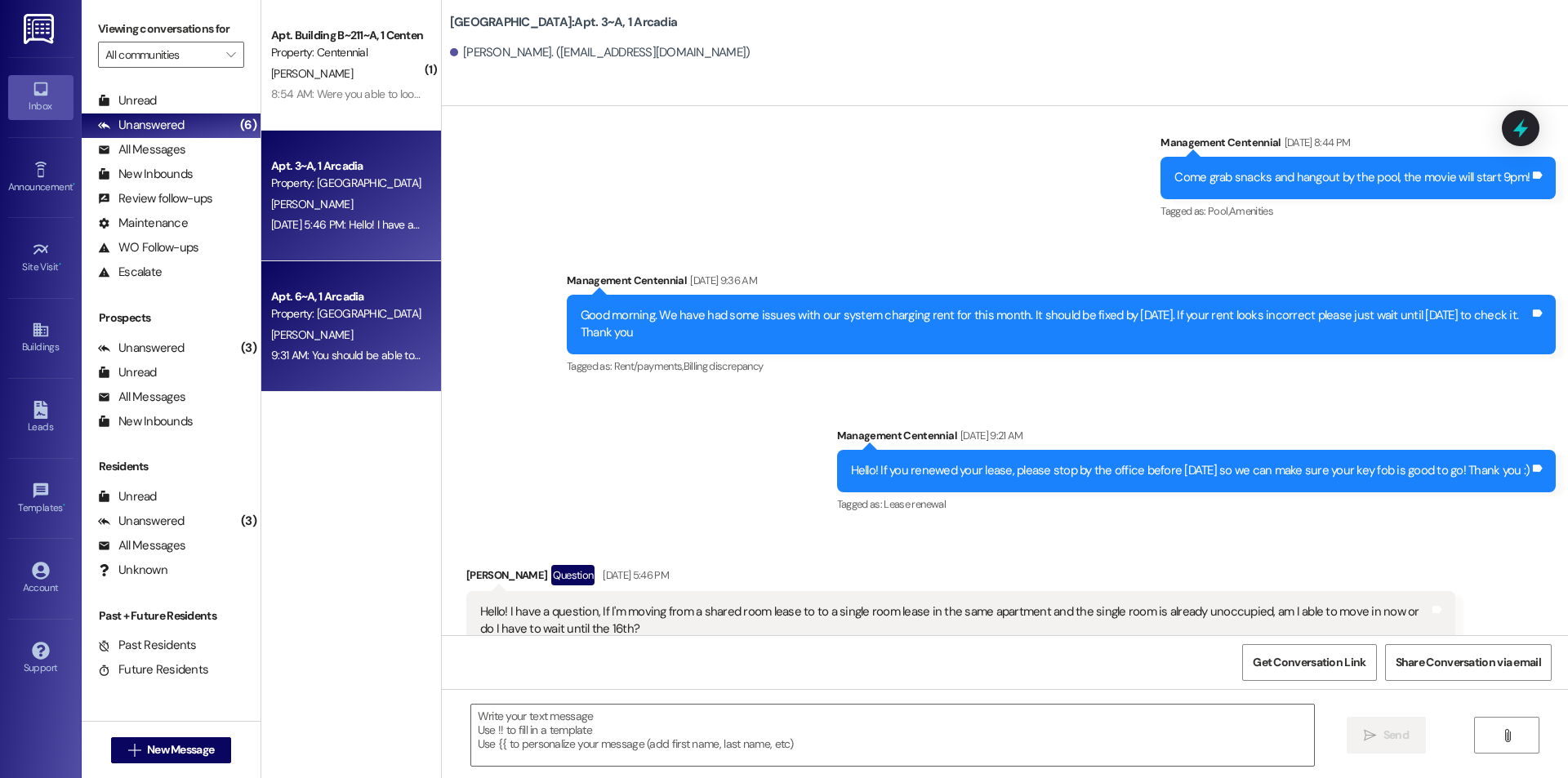
click at [302, 335] on div "[PERSON_NAME]" at bounding box center [346, 335] width 154 height 20
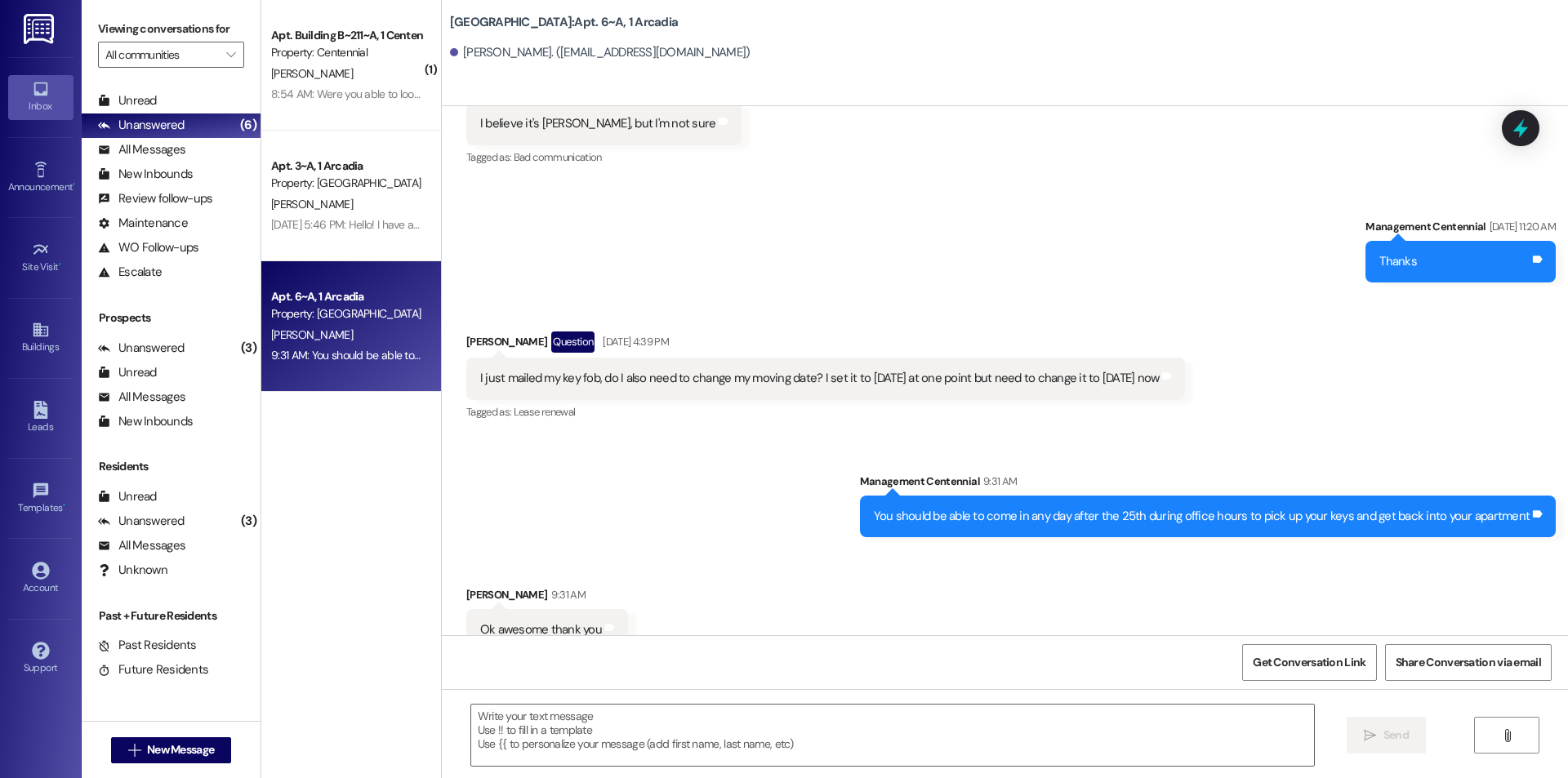
scroll to position [19972, 0]
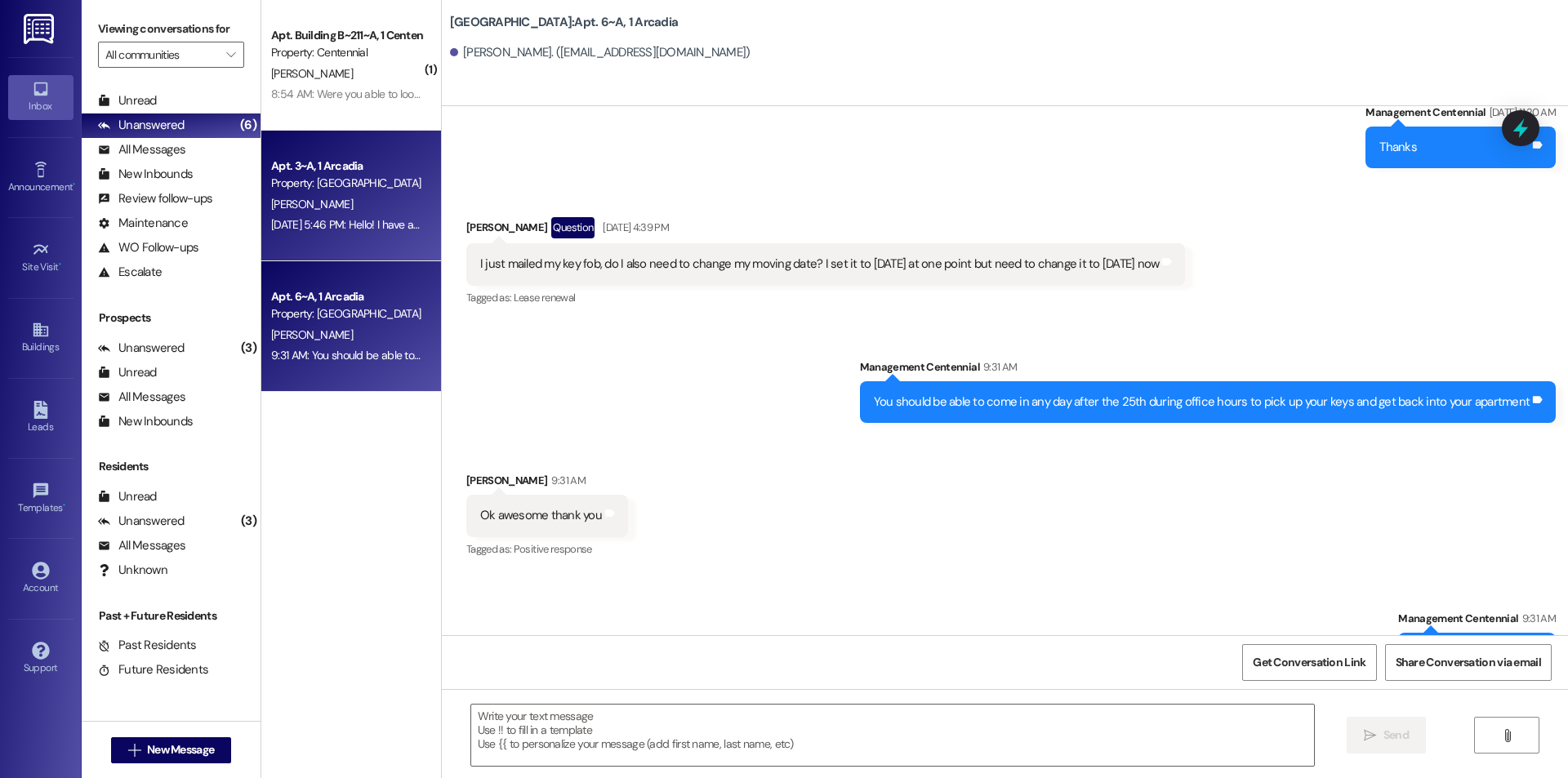
click at [373, 226] on div "[DATE] 5:46 PM: Hello! I have a question, If I'm moving from a shared room leas…" at bounding box center [814, 224] width 1086 height 15
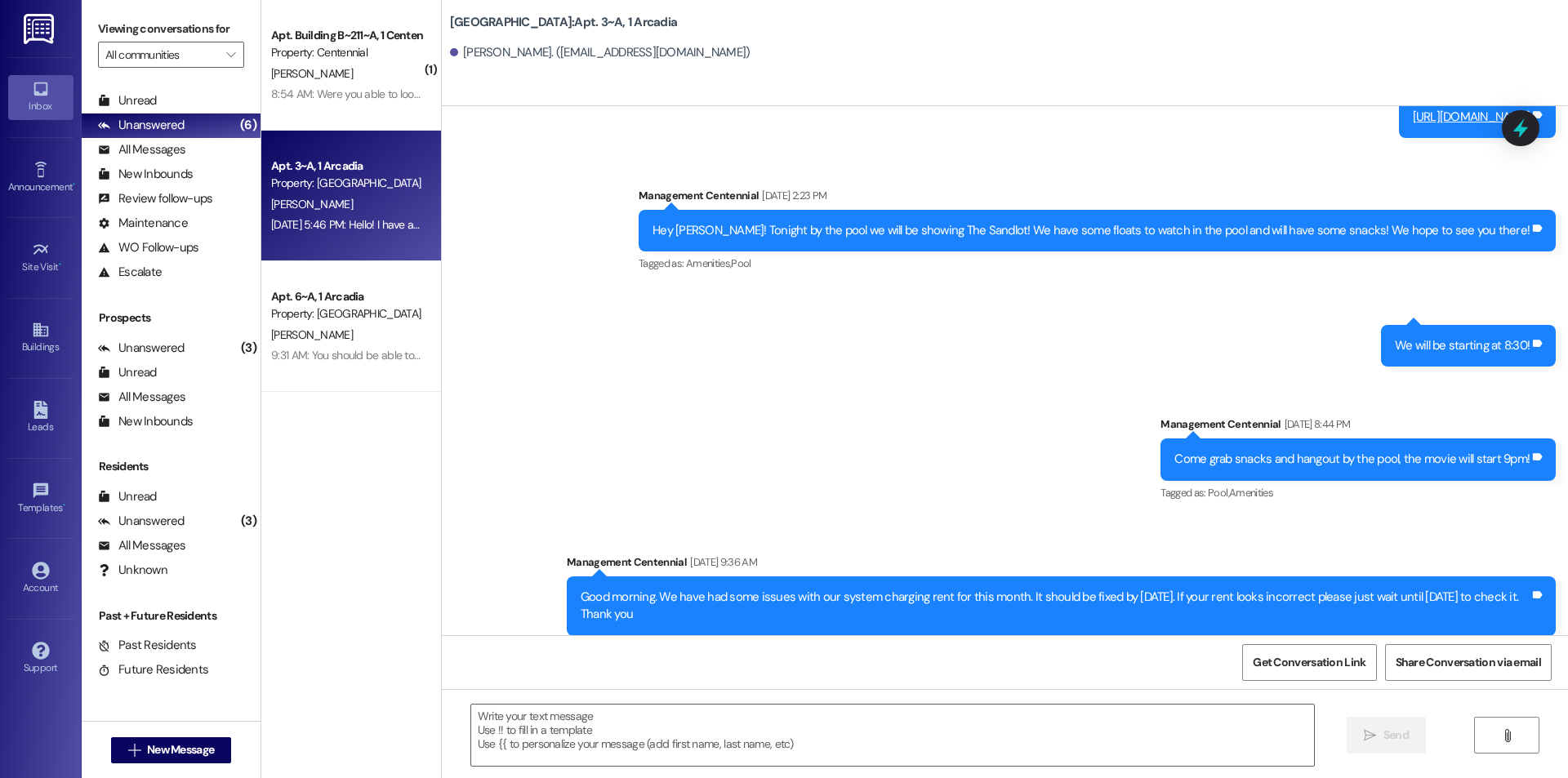
scroll to position [15566, 0]
